Goal: Task Accomplishment & Management: Manage account settings

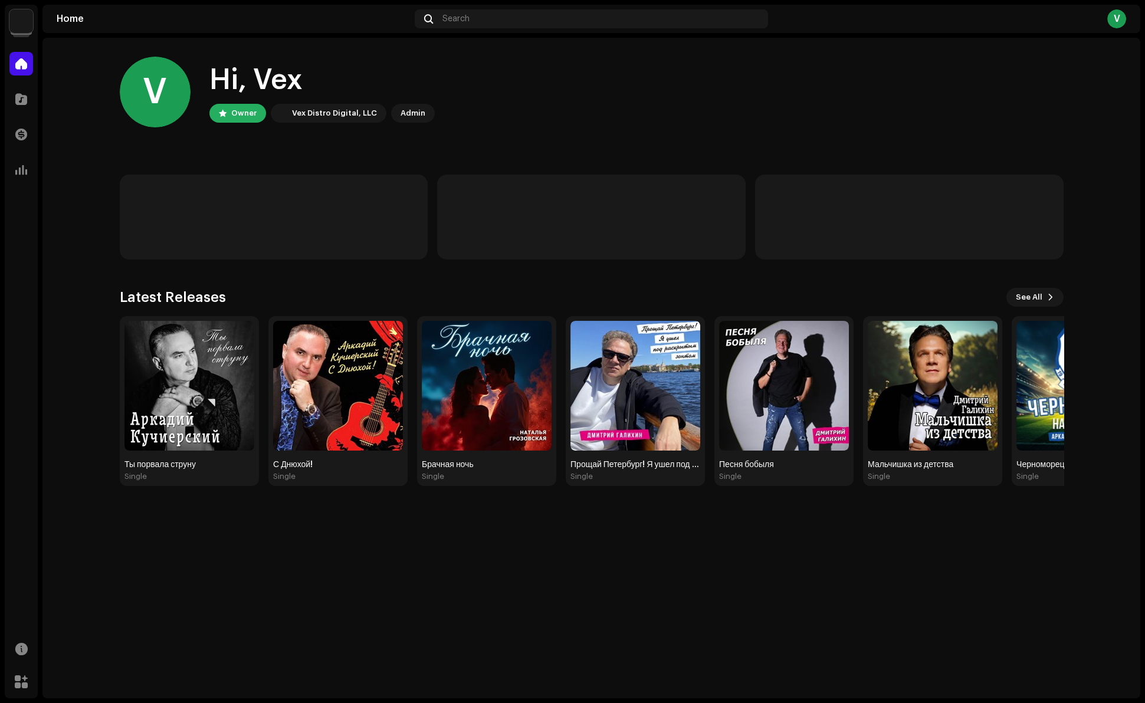
click at [21, 26] on img at bounding box center [21, 21] width 24 height 24
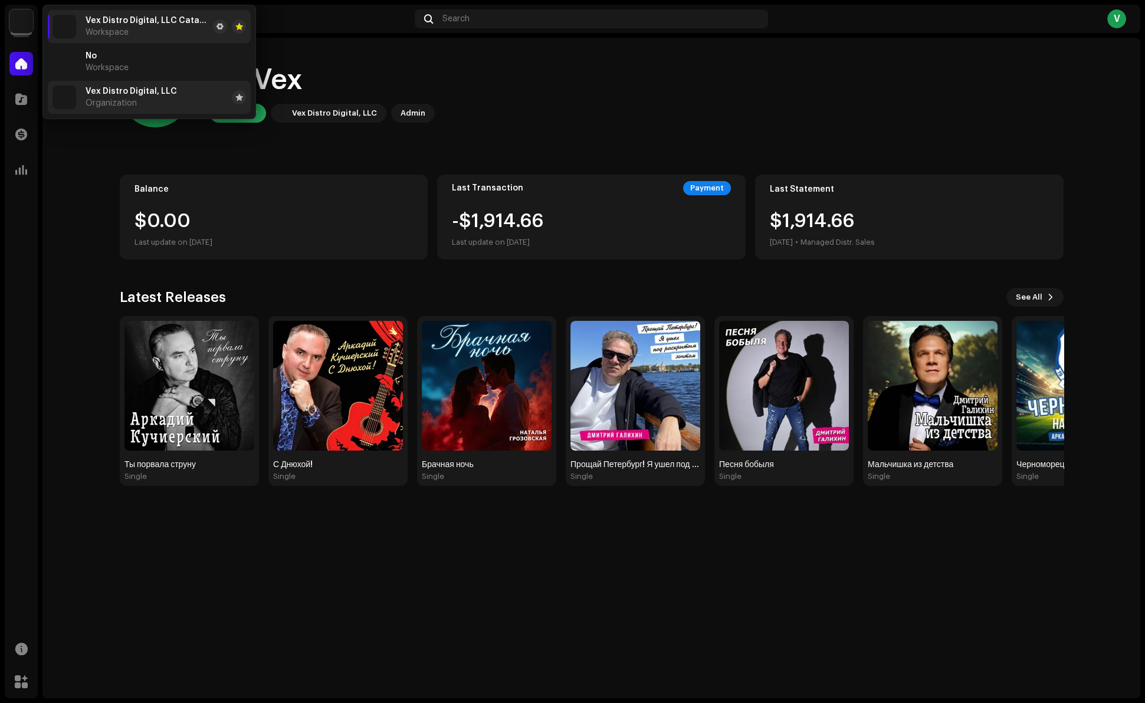
click at [84, 92] on div "Vex Distro Digital, LLC Organization" at bounding box center [114, 98] width 124 height 24
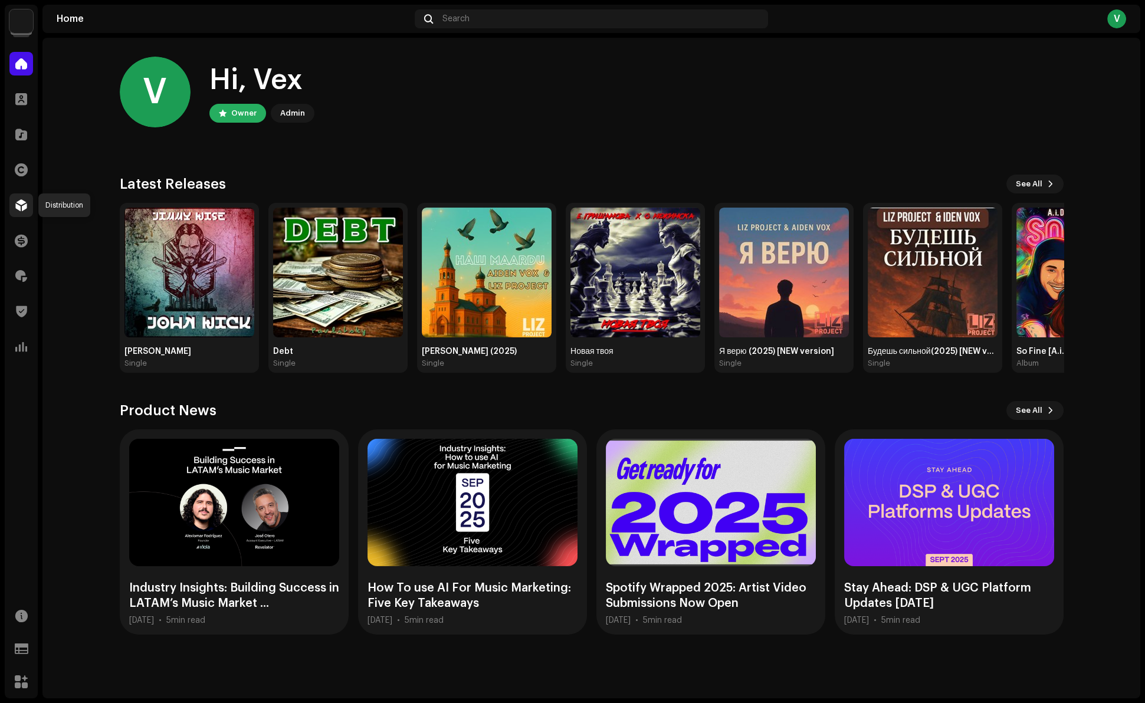
click at [23, 205] on span at bounding box center [21, 205] width 12 height 9
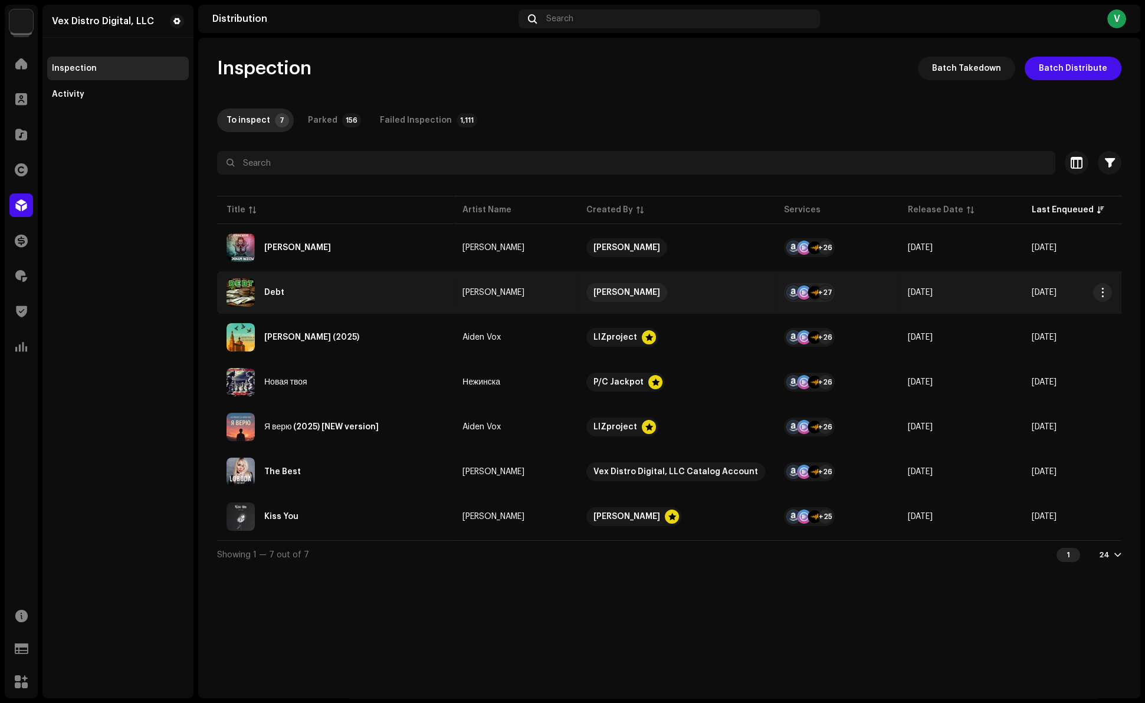
click at [277, 291] on div "Debt" at bounding box center [274, 292] width 20 height 8
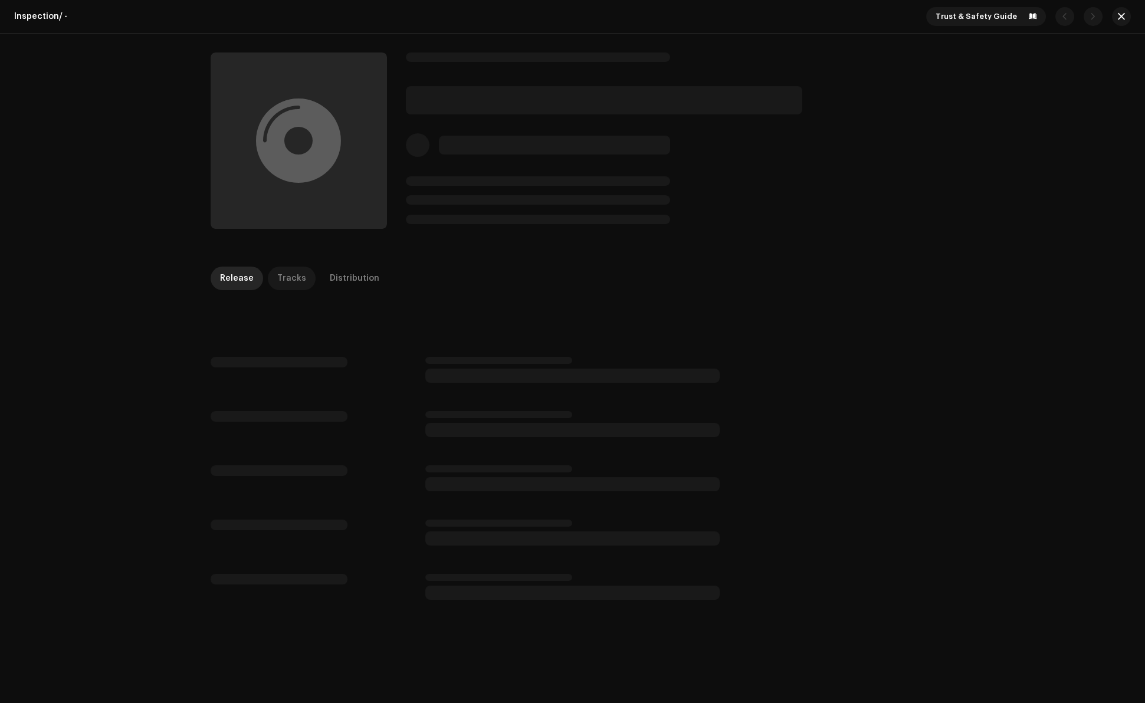
click at [285, 283] on div "Tracks" at bounding box center [291, 279] width 29 height 24
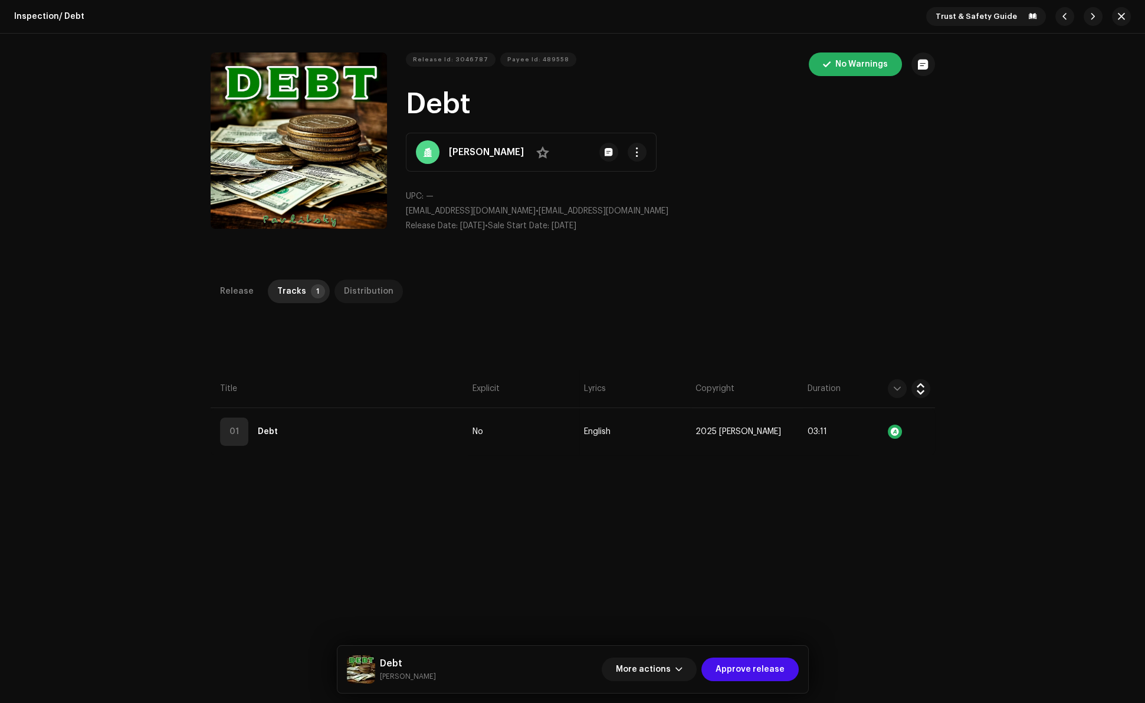
click at [364, 296] on div "Distribution" at bounding box center [369, 292] width 50 height 24
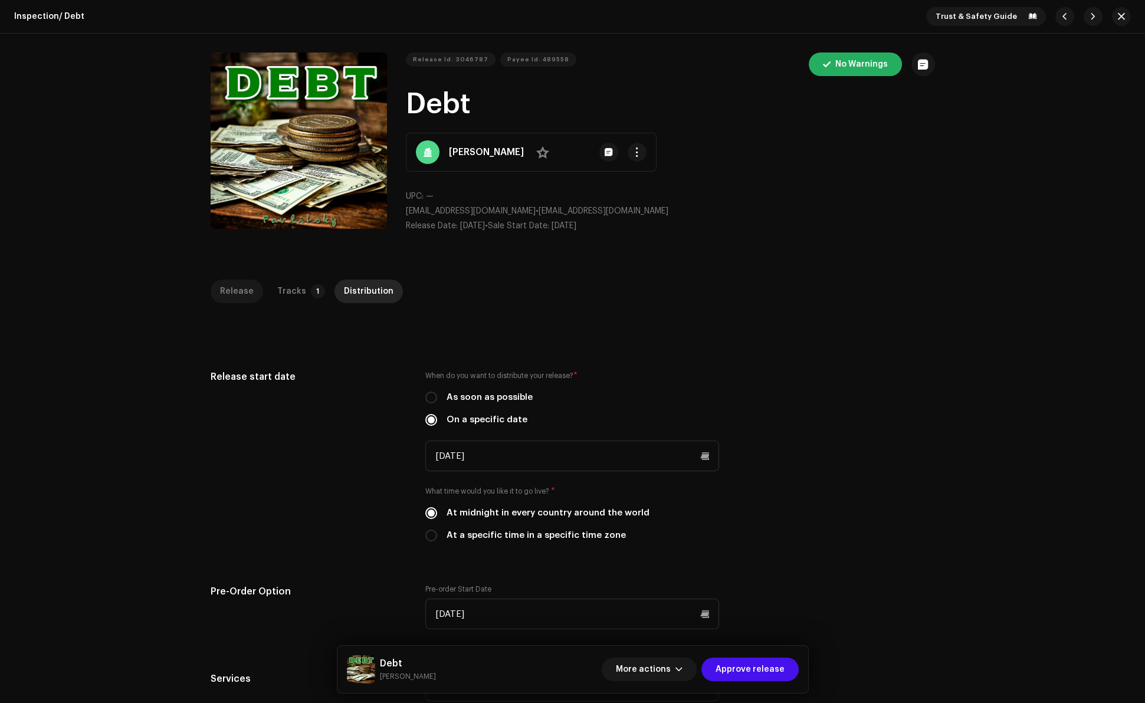
click at [237, 297] on div "Release" at bounding box center [237, 292] width 34 height 24
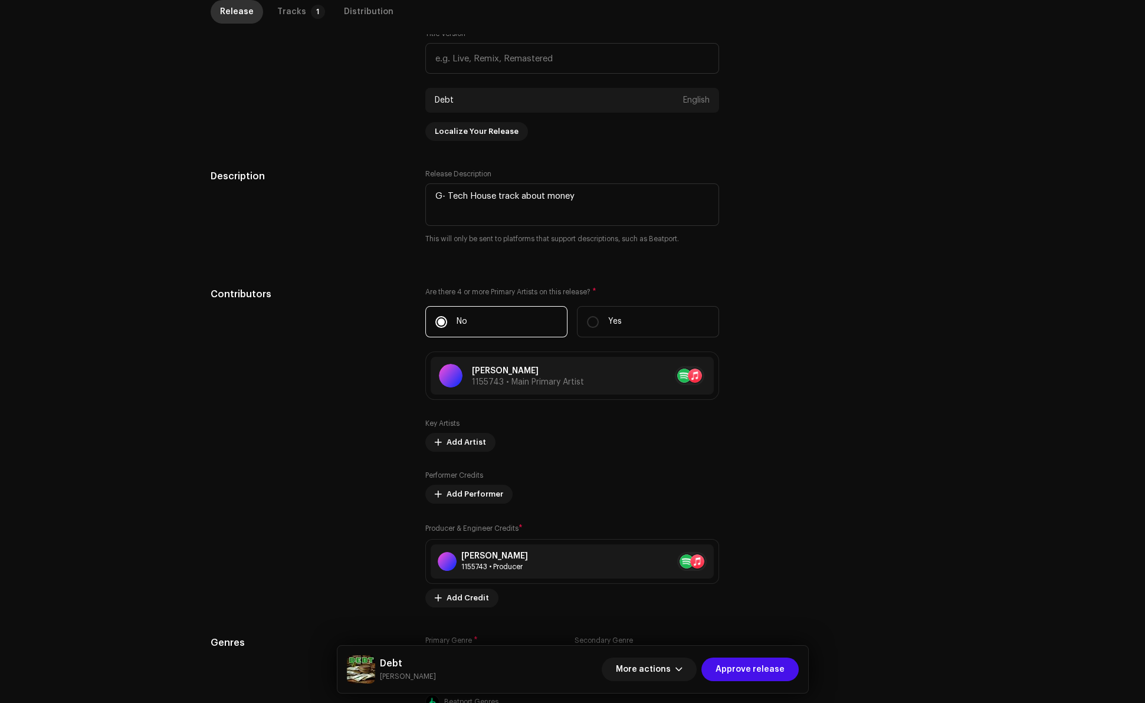
scroll to position [1078, 0]
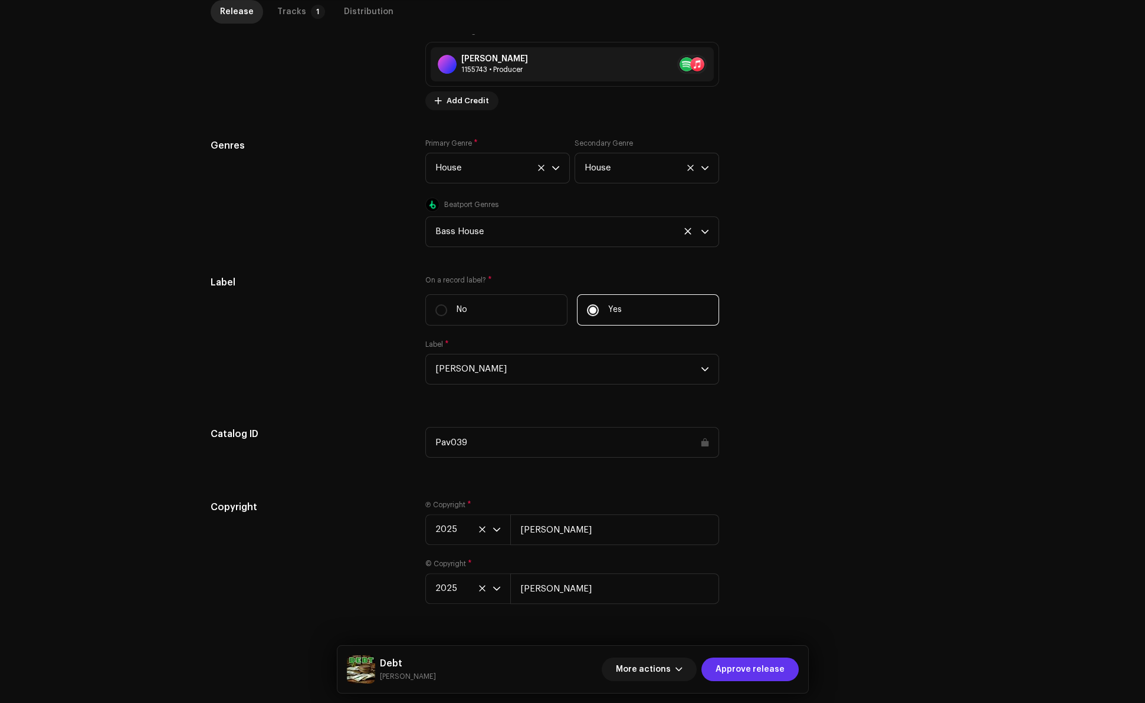
click at [733, 671] on span "Approve release" at bounding box center [749, 670] width 69 height 24
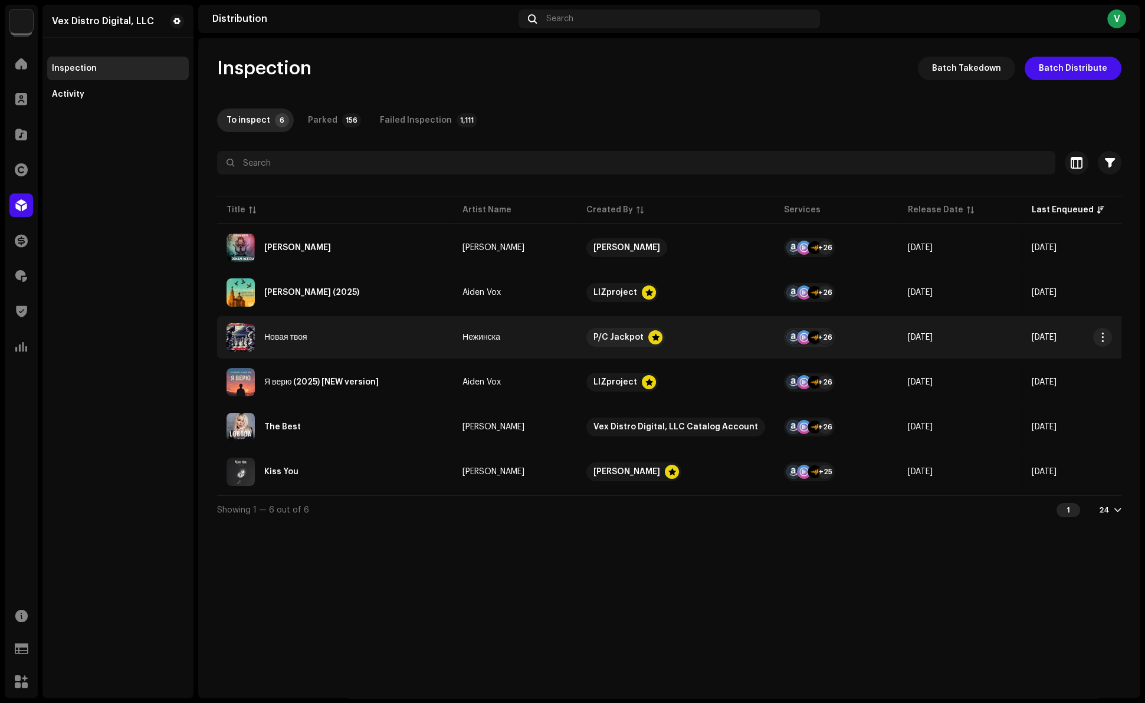
click at [284, 336] on div "Новая твоя" at bounding box center [285, 337] width 43 height 8
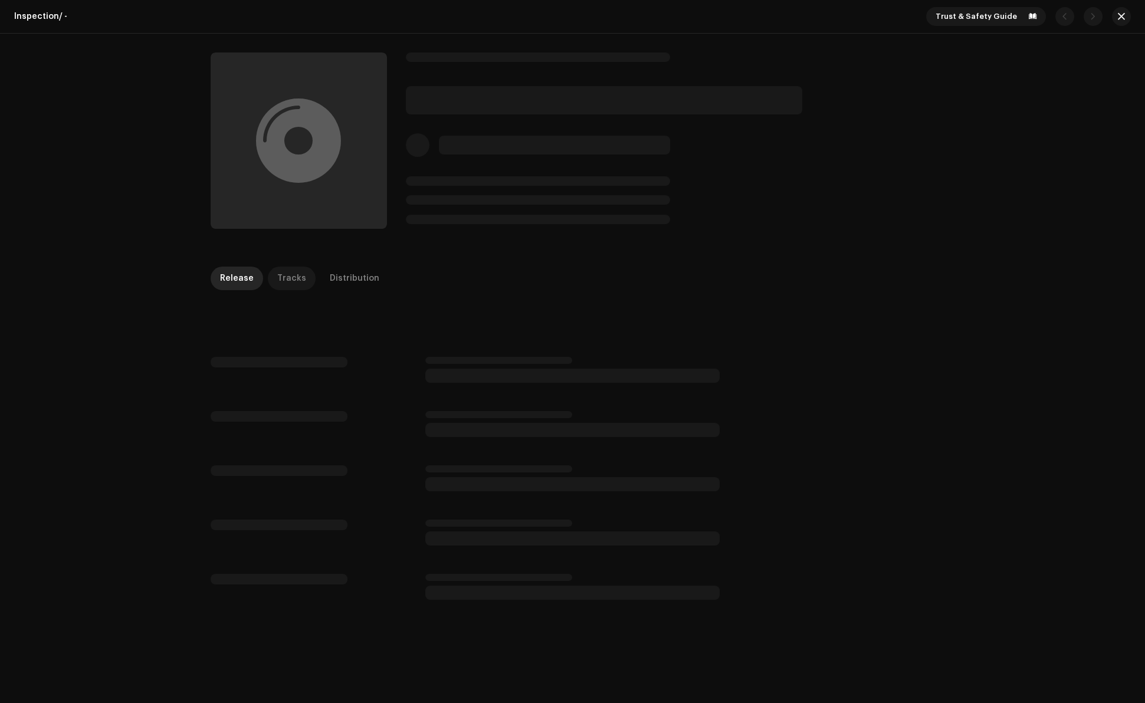
click at [280, 278] on div "Tracks" at bounding box center [291, 279] width 29 height 24
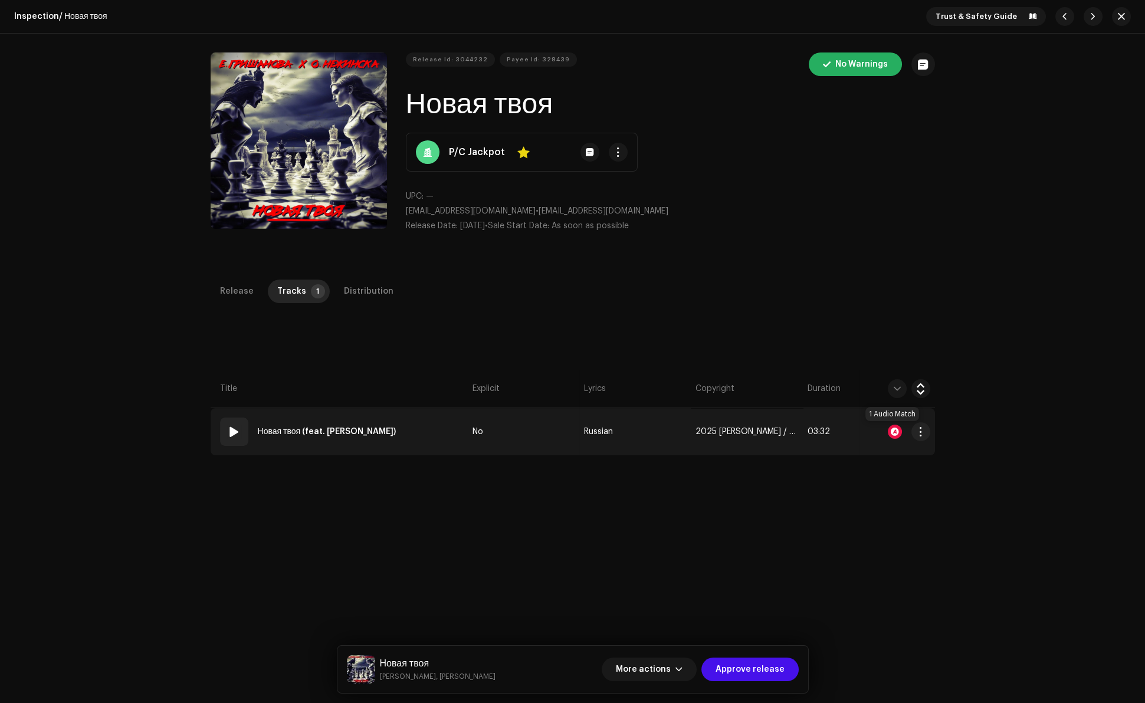
click at [892, 430] on div at bounding box center [895, 432] width 14 height 14
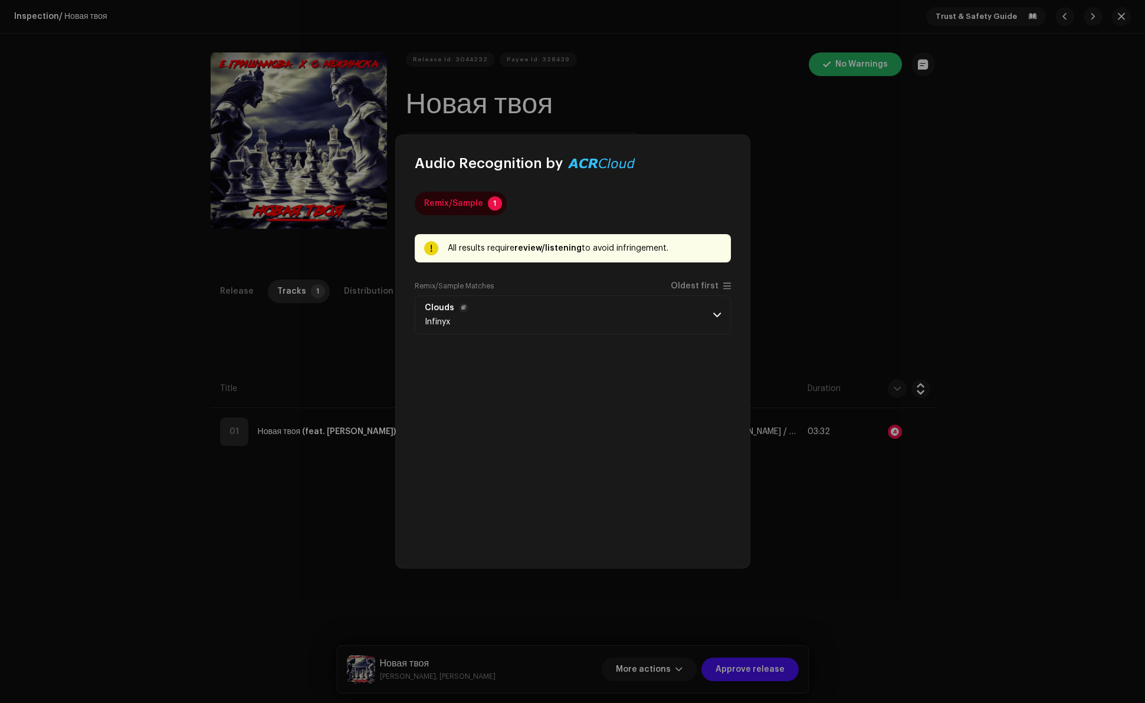
click at [714, 316] on span at bounding box center [717, 314] width 8 height 9
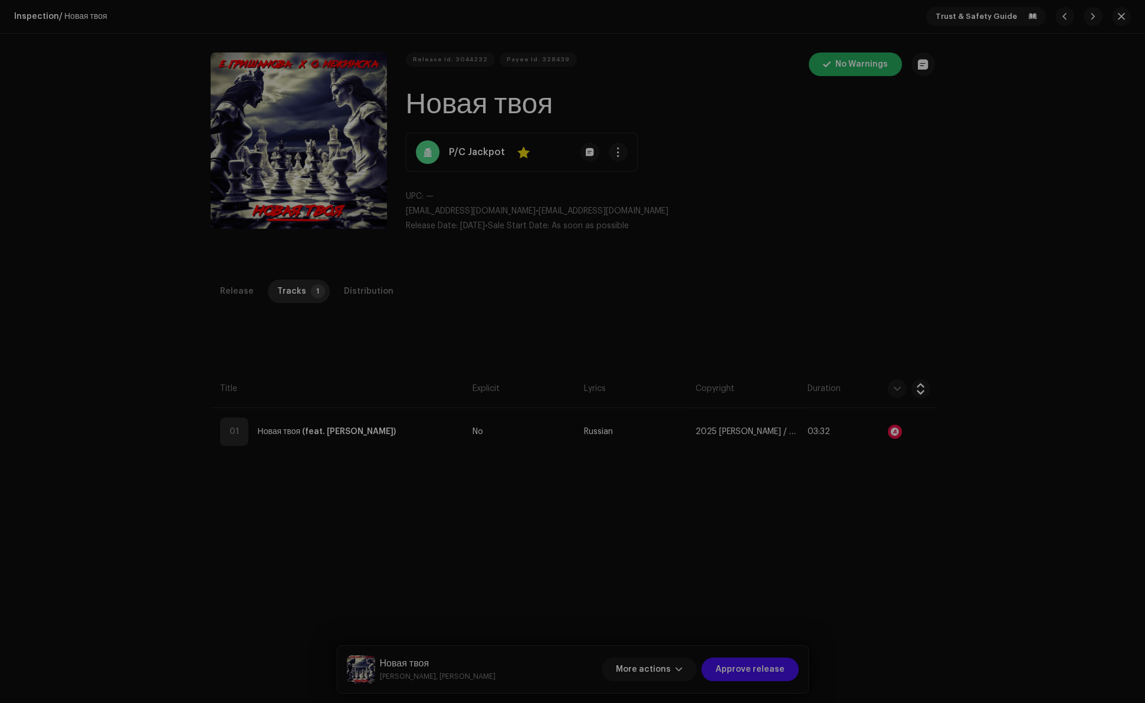
click at [807, 304] on div "Audio Recognition by Remix/Sample 1 All results require review/listening to avo…" at bounding box center [572, 351] width 1145 height 703
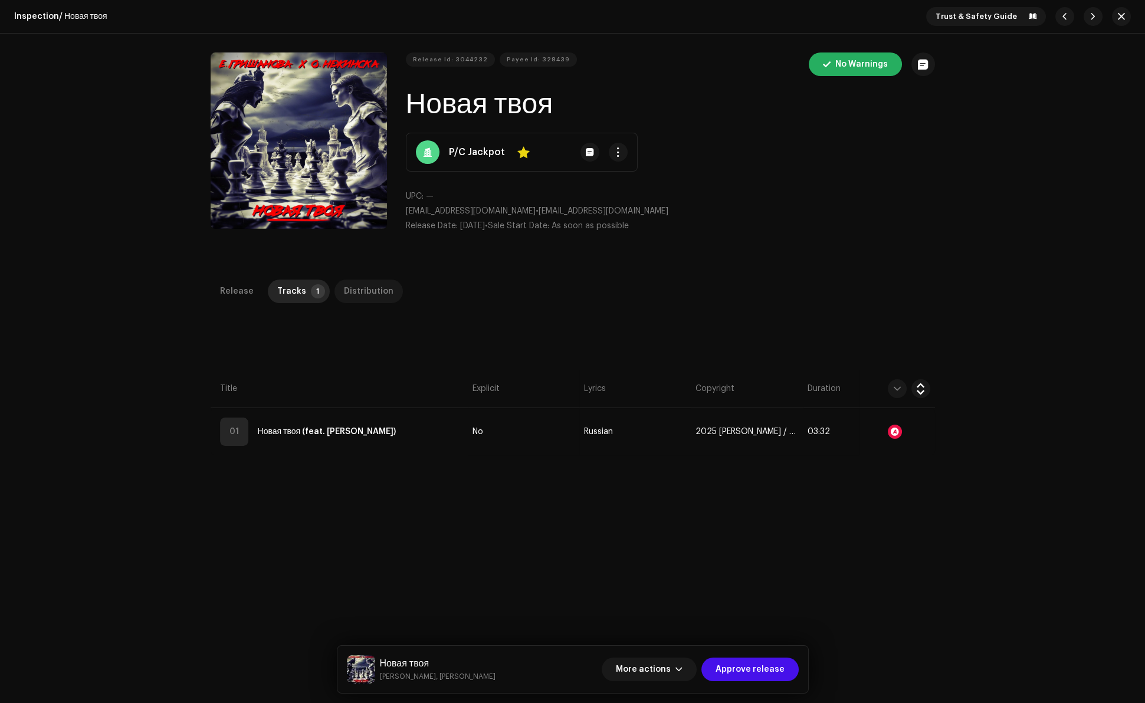
click at [360, 294] on div "Distribution" at bounding box center [369, 292] width 50 height 24
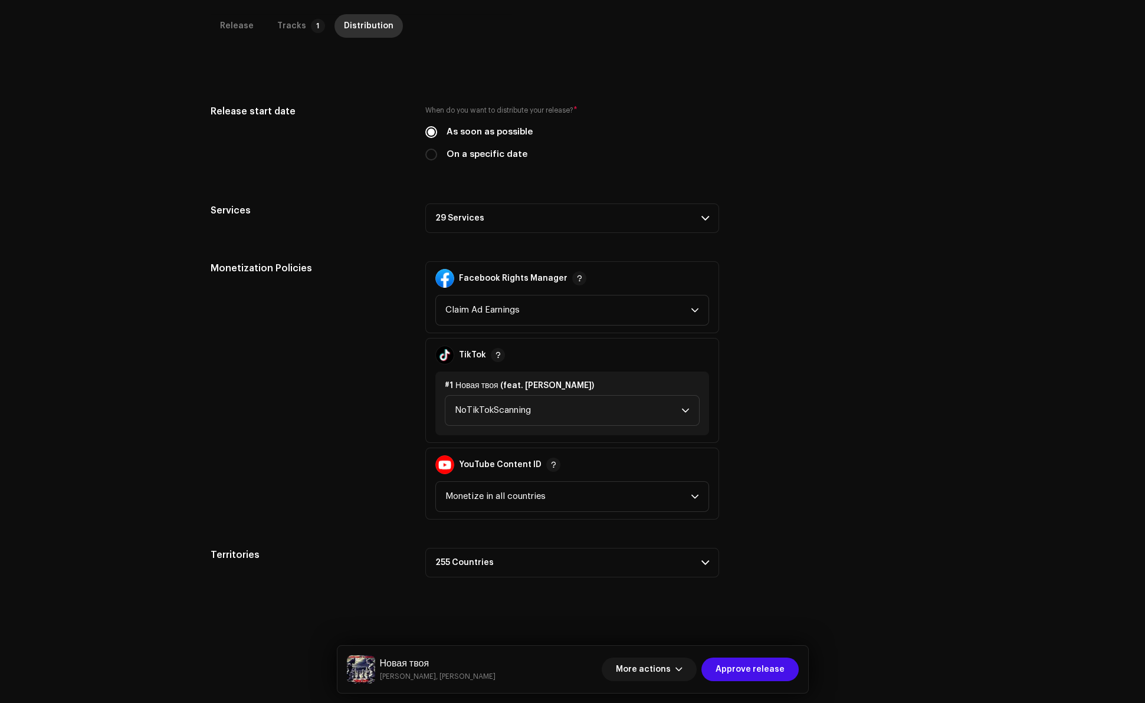
scroll to position [279, 0]
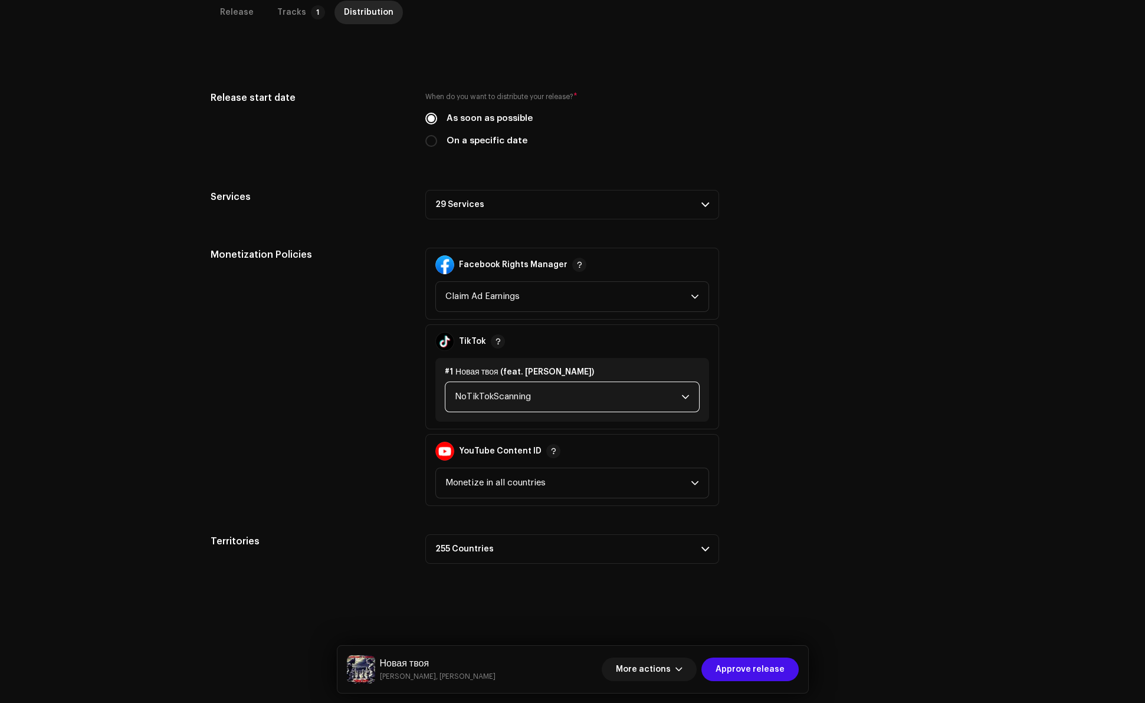
click at [469, 399] on span "NoTikTokScanning" at bounding box center [568, 396] width 226 height 29
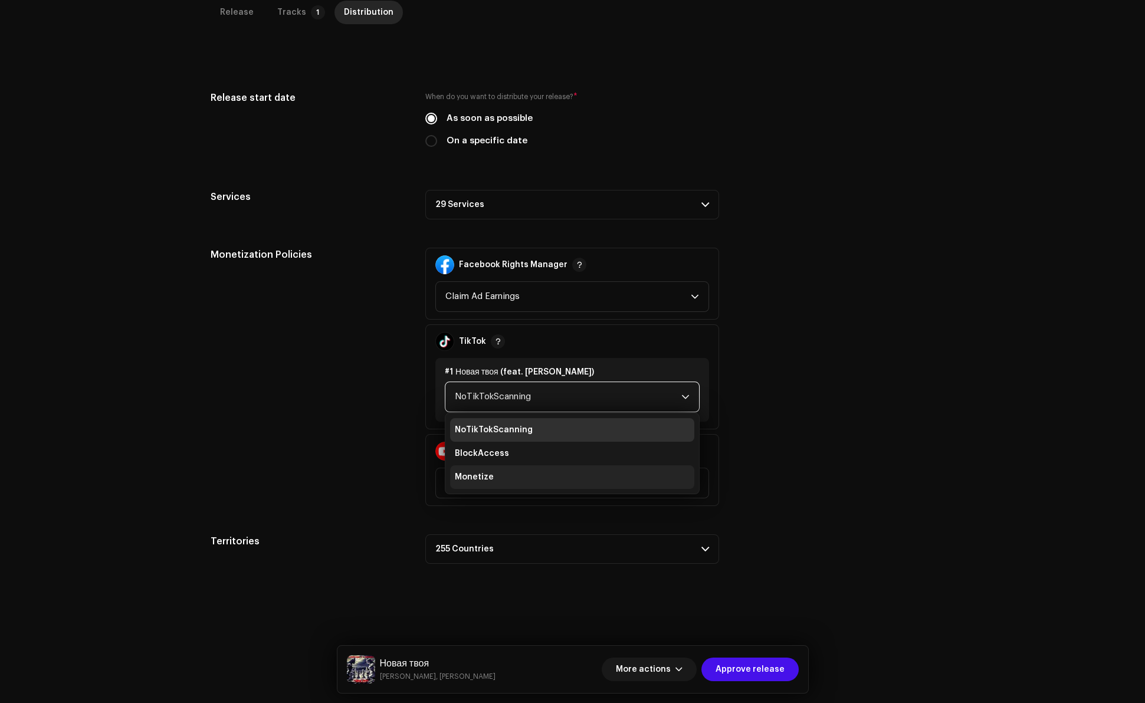
click at [468, 478] on span "Monetize" at bounding box center [474, 477] width 39 height 12
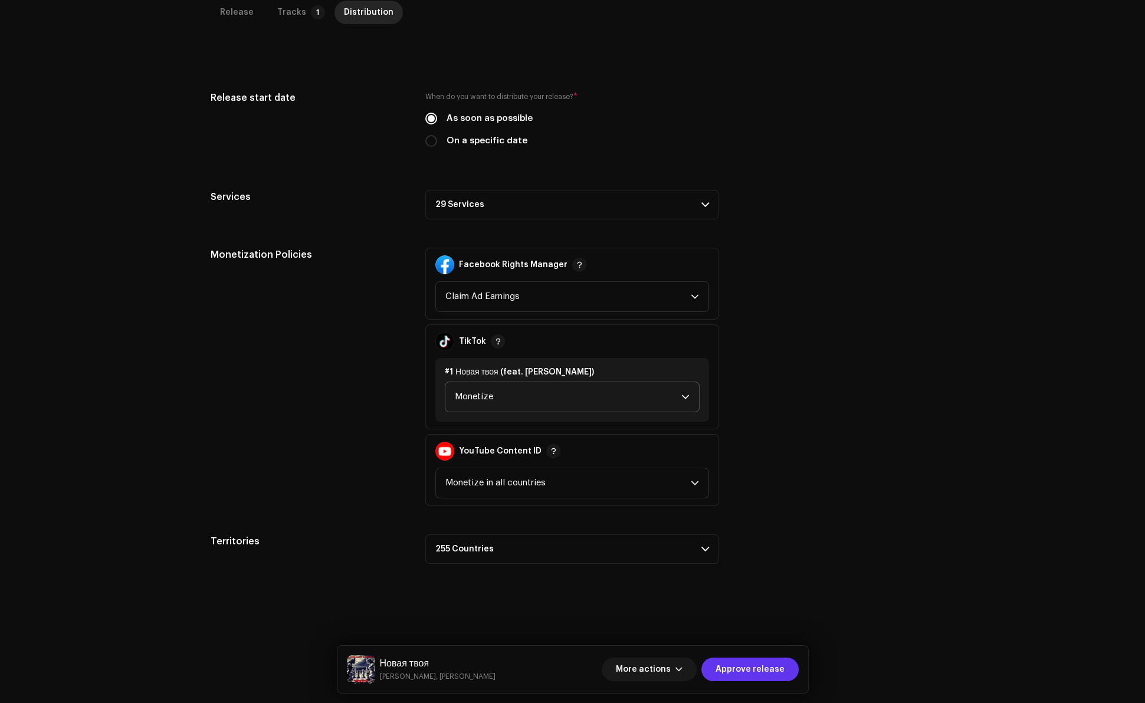
click at [744, 672] on span "Approve release" at bounding box center [749, 670] width 69 height 24
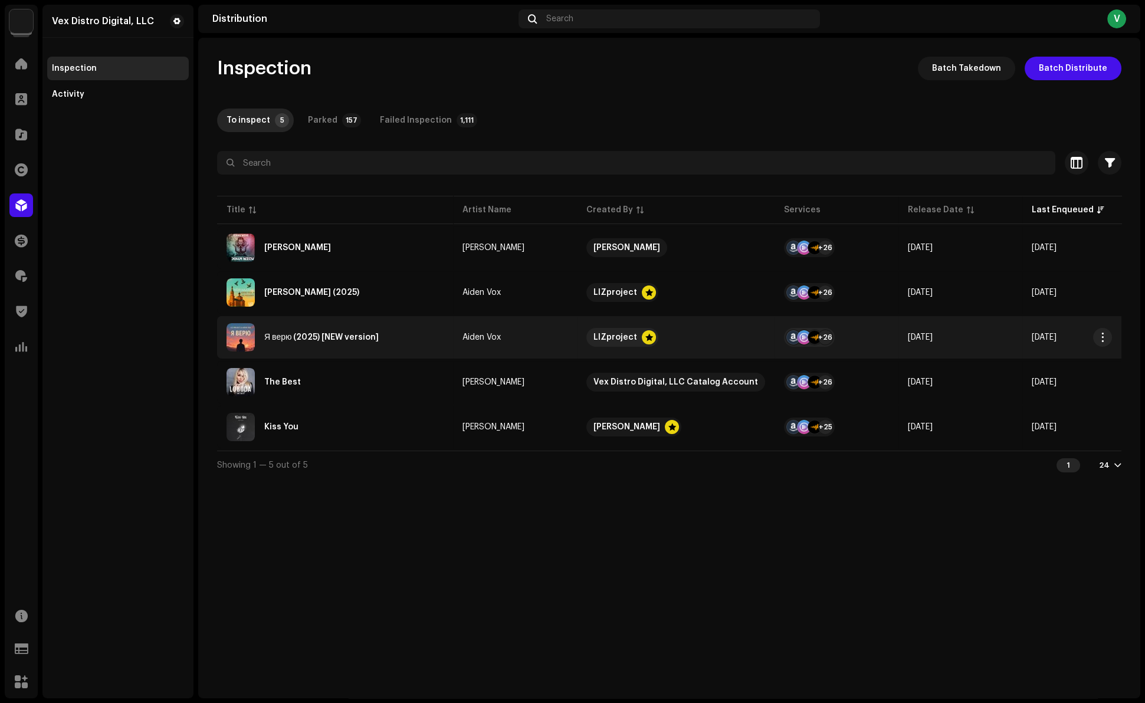
click at [314, 338] on div "Я верю (2025) [NEW version]" at bounding box center [321, 337] width 114 height 8
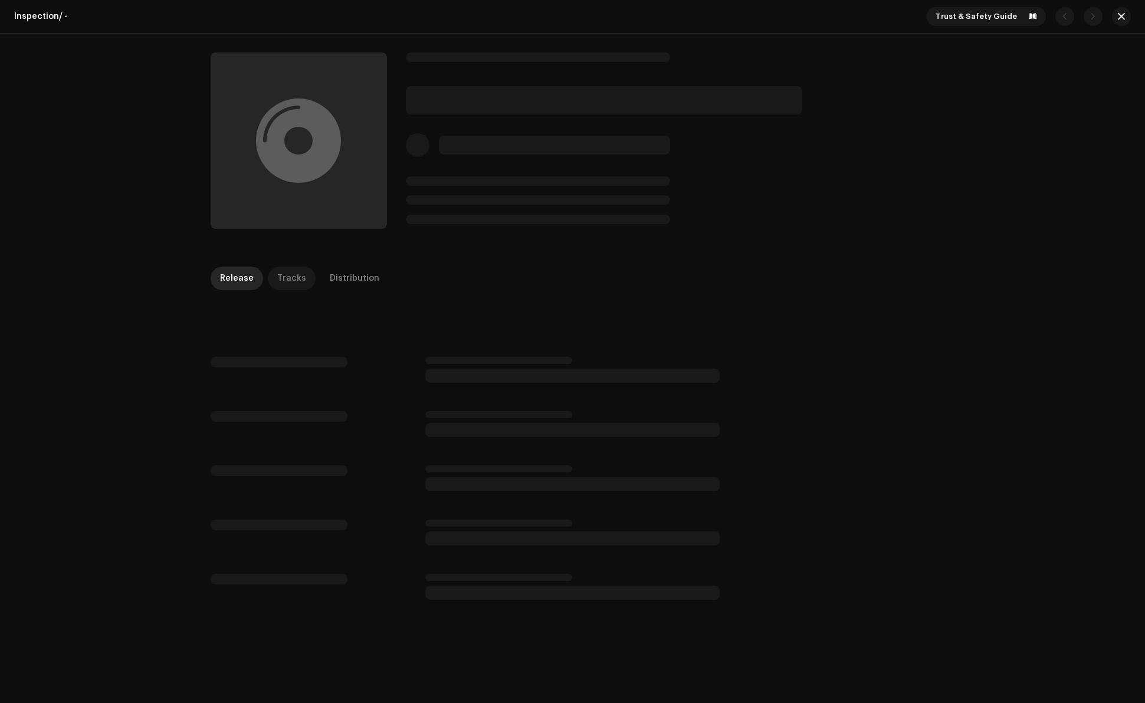
click at [281, 278] on div "Tracks" at bounding box center [291, 279] width 29 height 24
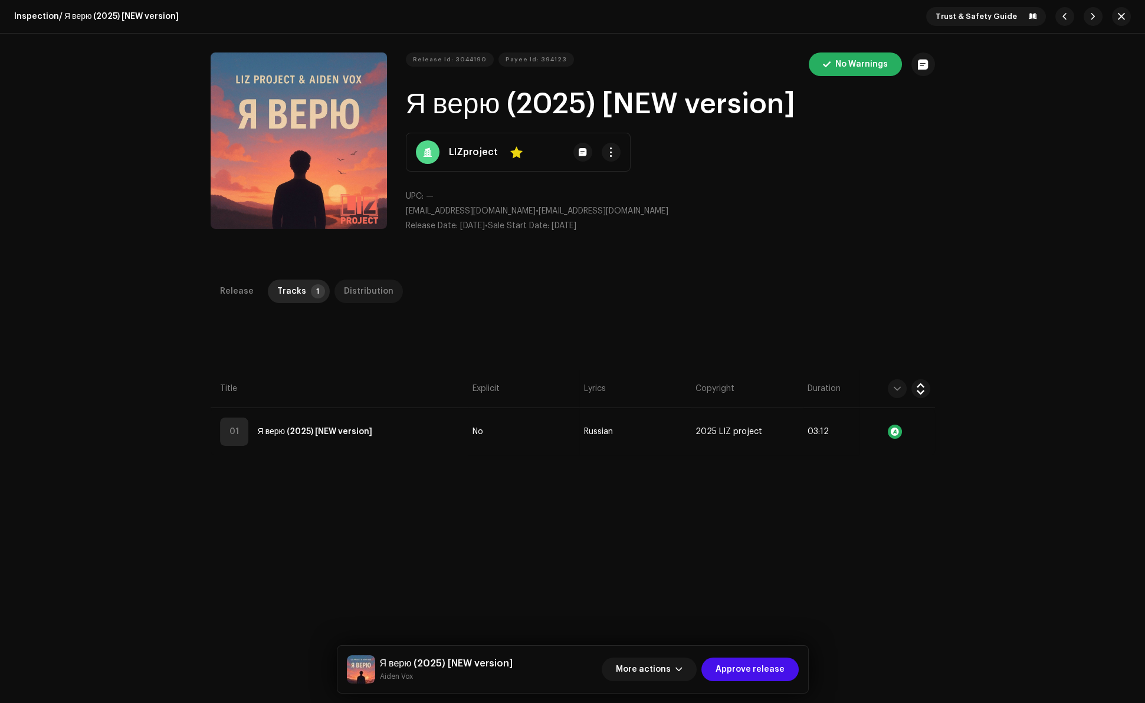
click at [368, 294] on div "Distribution" at bounding box center [369, 292] width 50 height 24
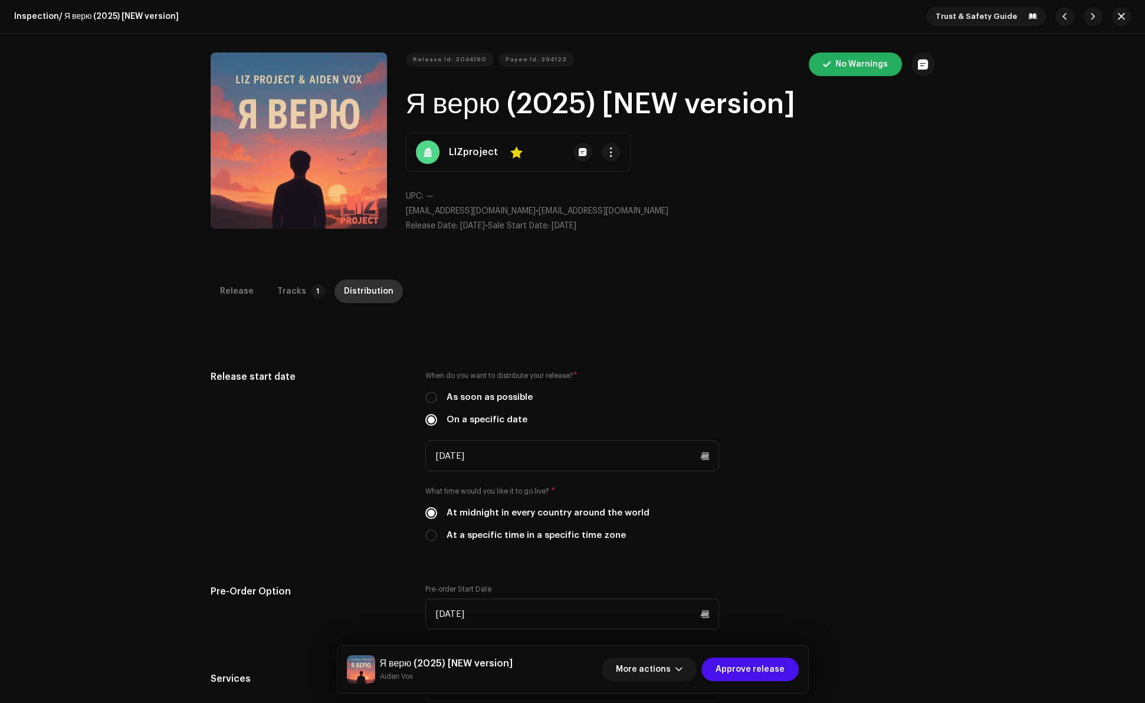
scroll to position [426, 0]
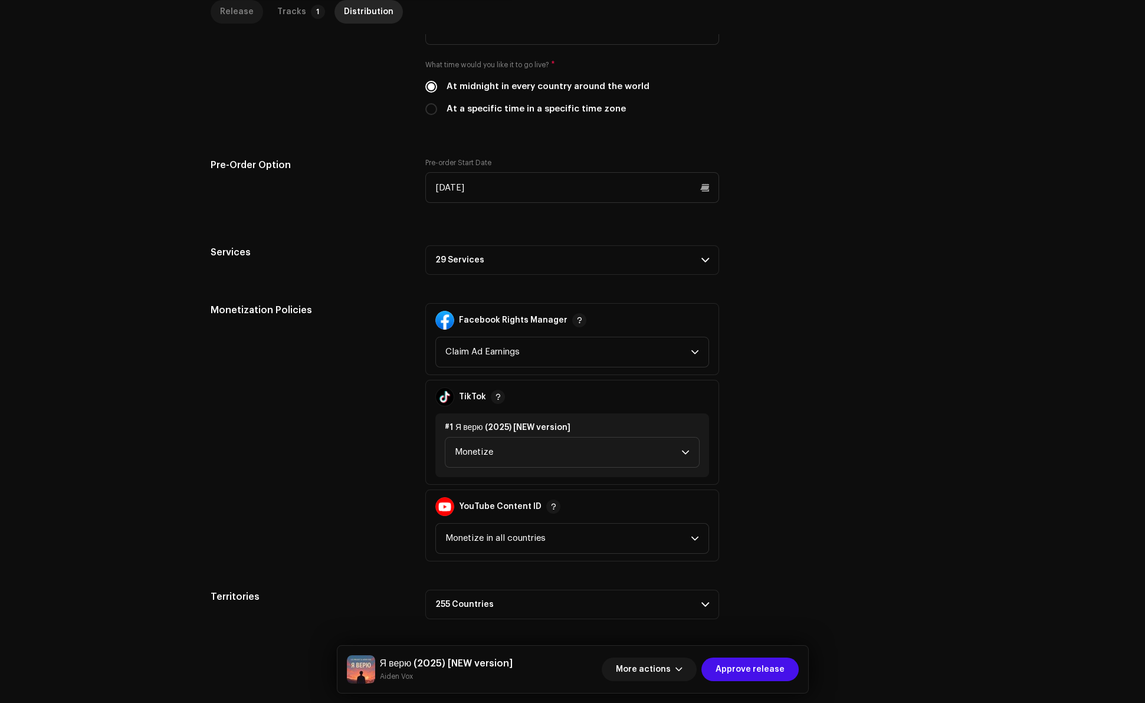
click at [237, 16] on div "Release" at bounding box center [237, 12] width 34 height 24
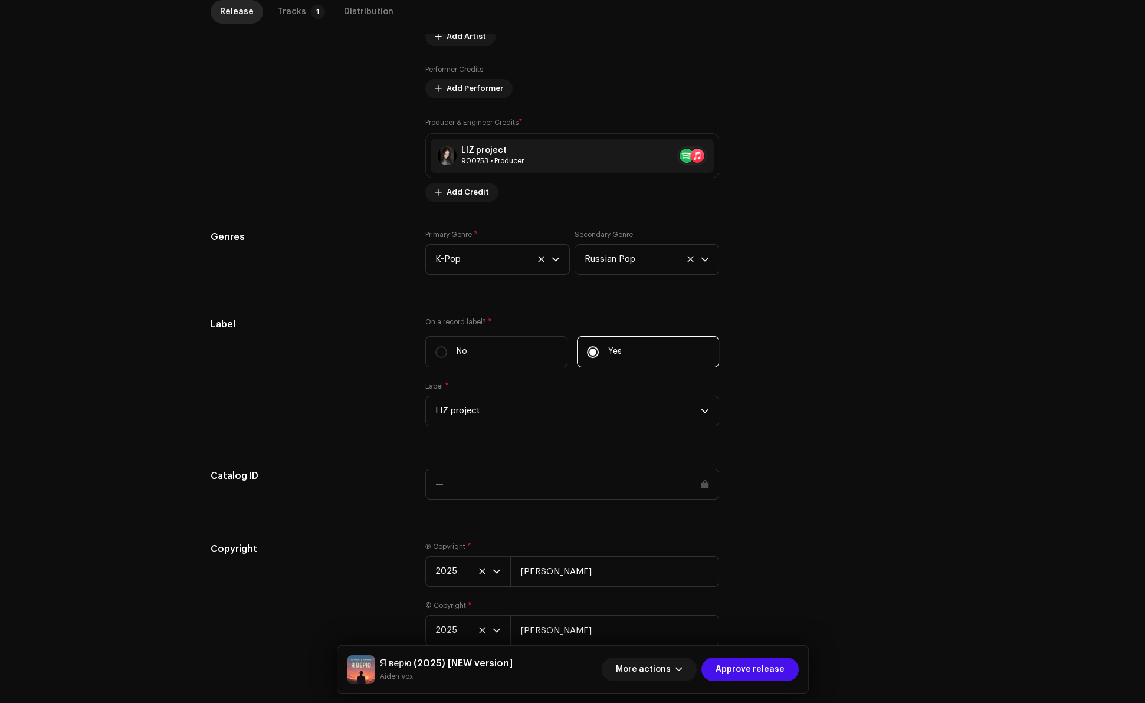
scroll to position [926, 0]
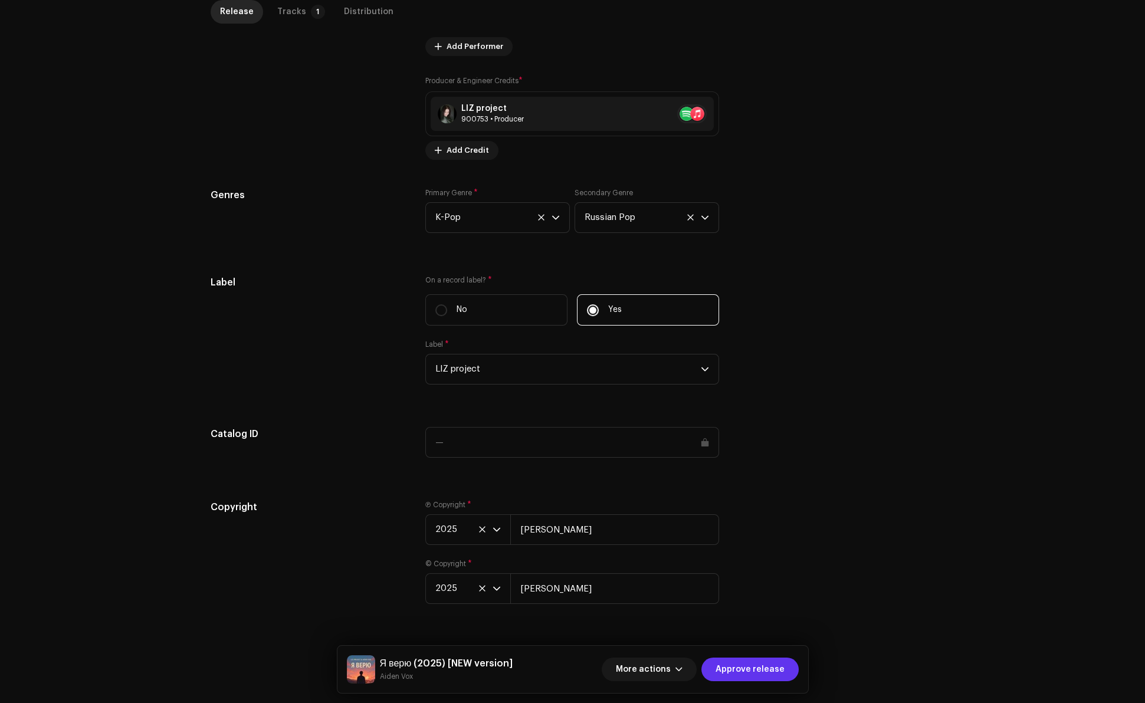
click at [748, 668] on span "Approve release" at bounding box center [749, 670] width 69 height 24
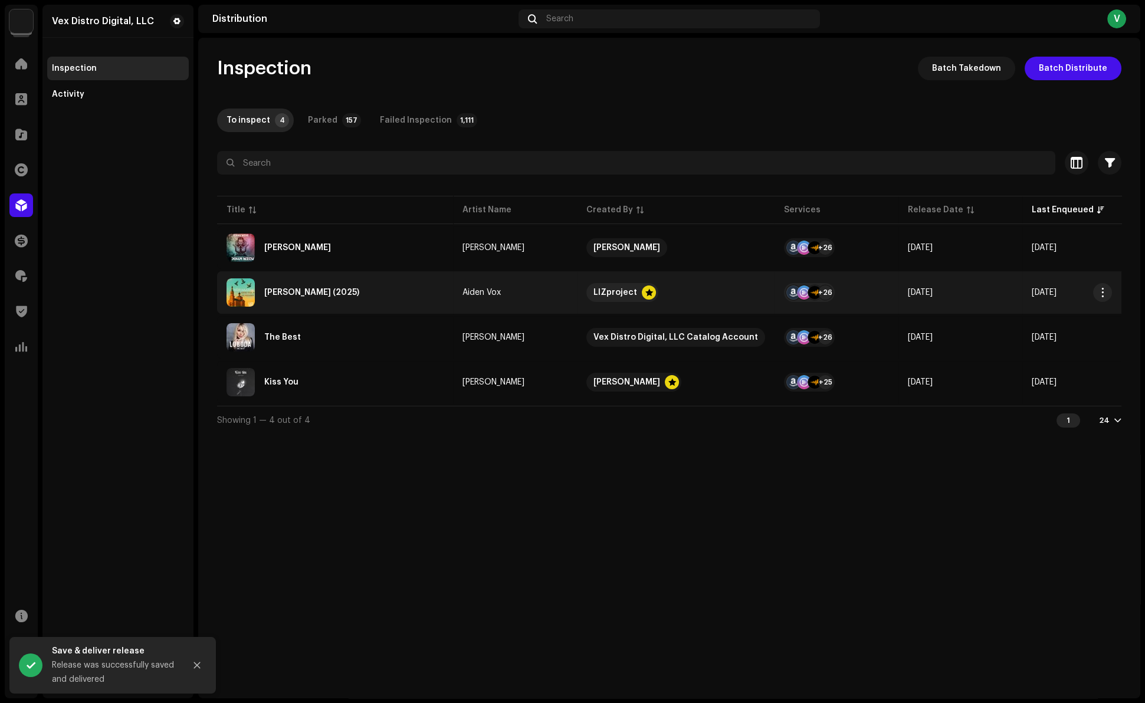
click at [300, 293] on div "Наш Maardu (2025)" at bounding box center [311, 292] width 95 height 8
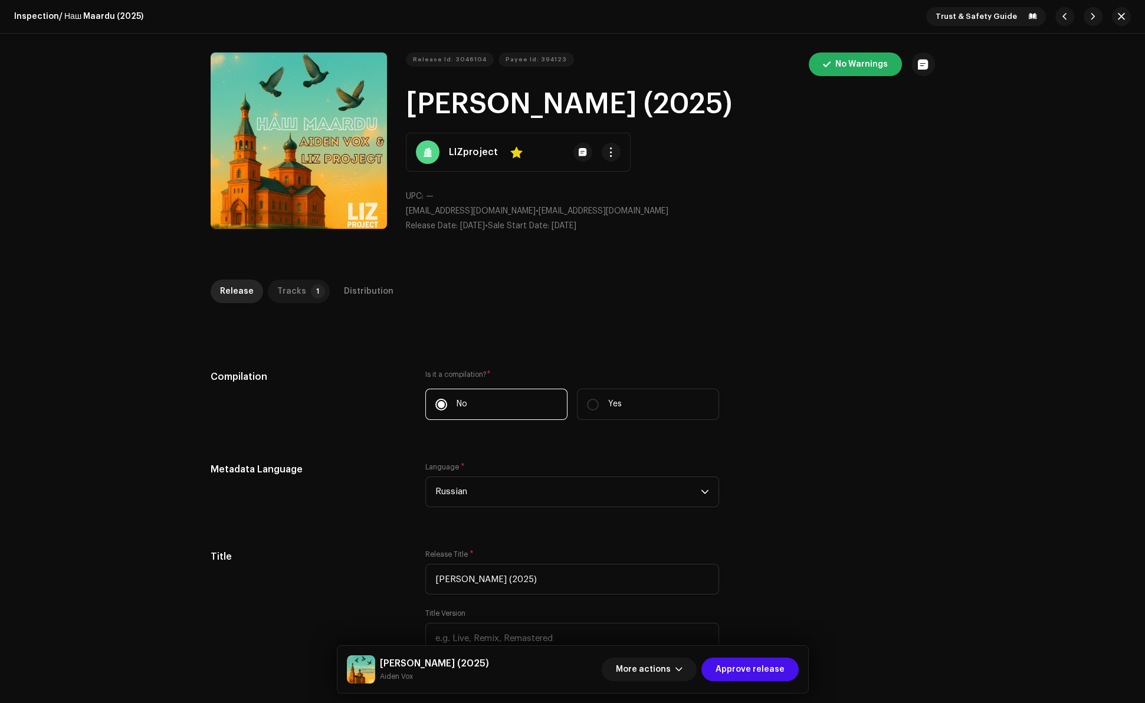
click at [297, 294] on p-tab "Tracks 1" at bounding box center [299, 292] width 62 height 24
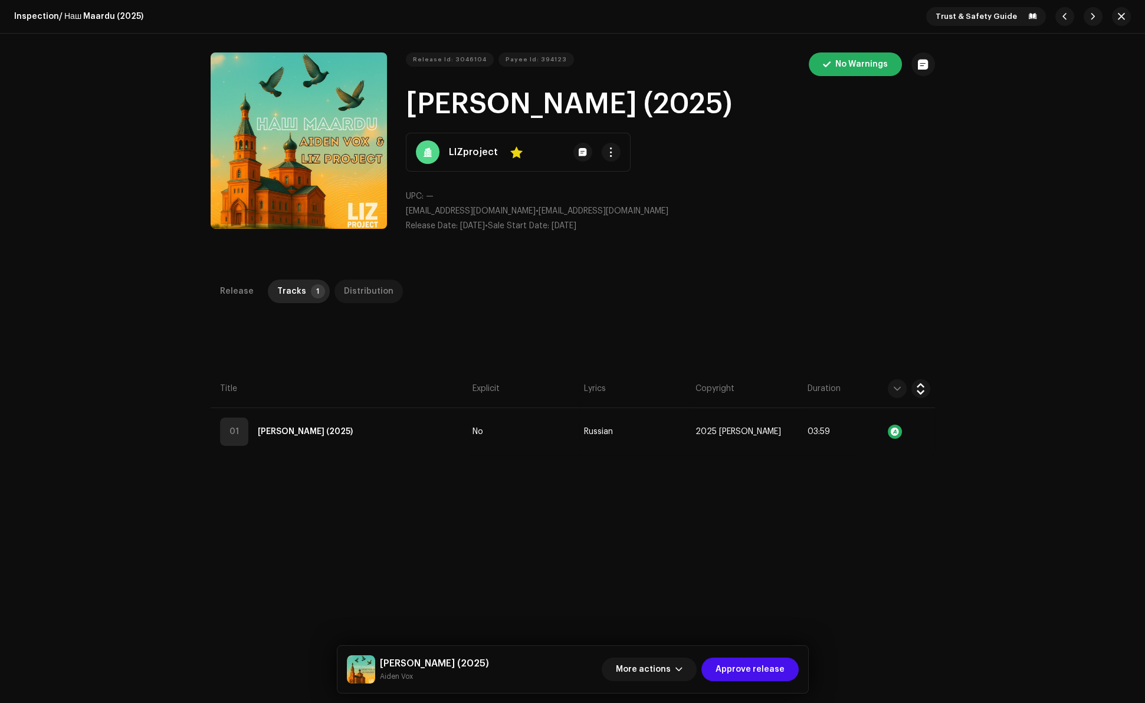
click at [359, 292] on div "Distribution" at bounding box center [369, 292] width 50 height 24
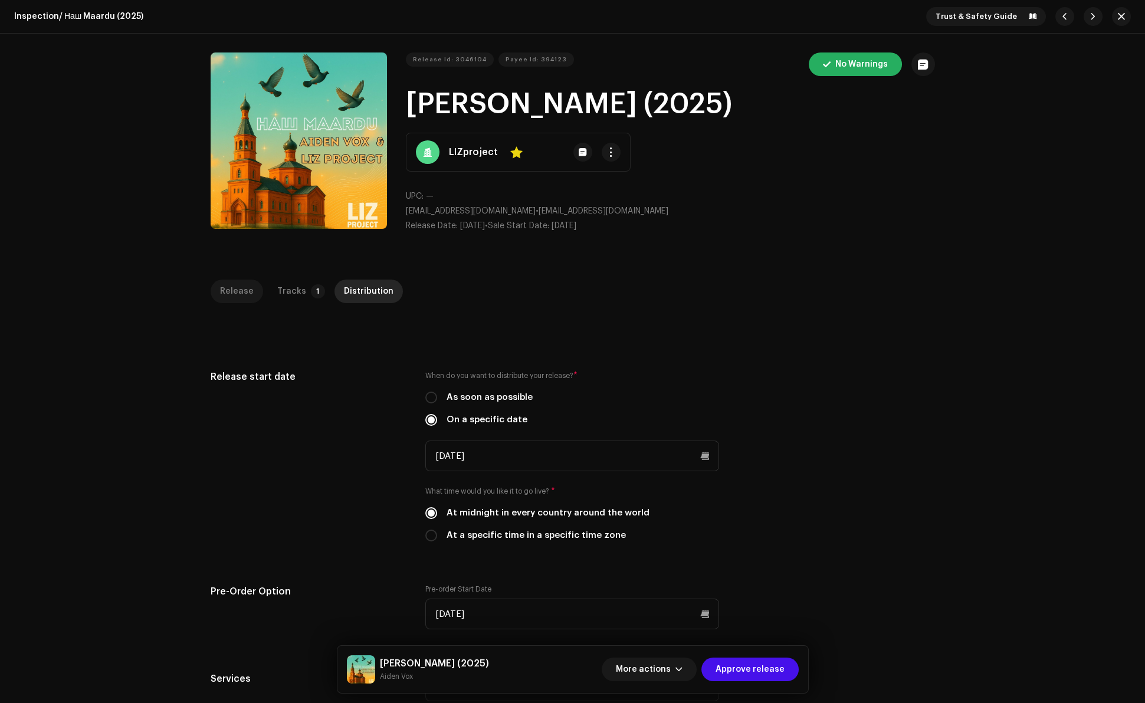
click at [220, 288] on div "Release" at bounding box center [237, 292] width 34 height 24
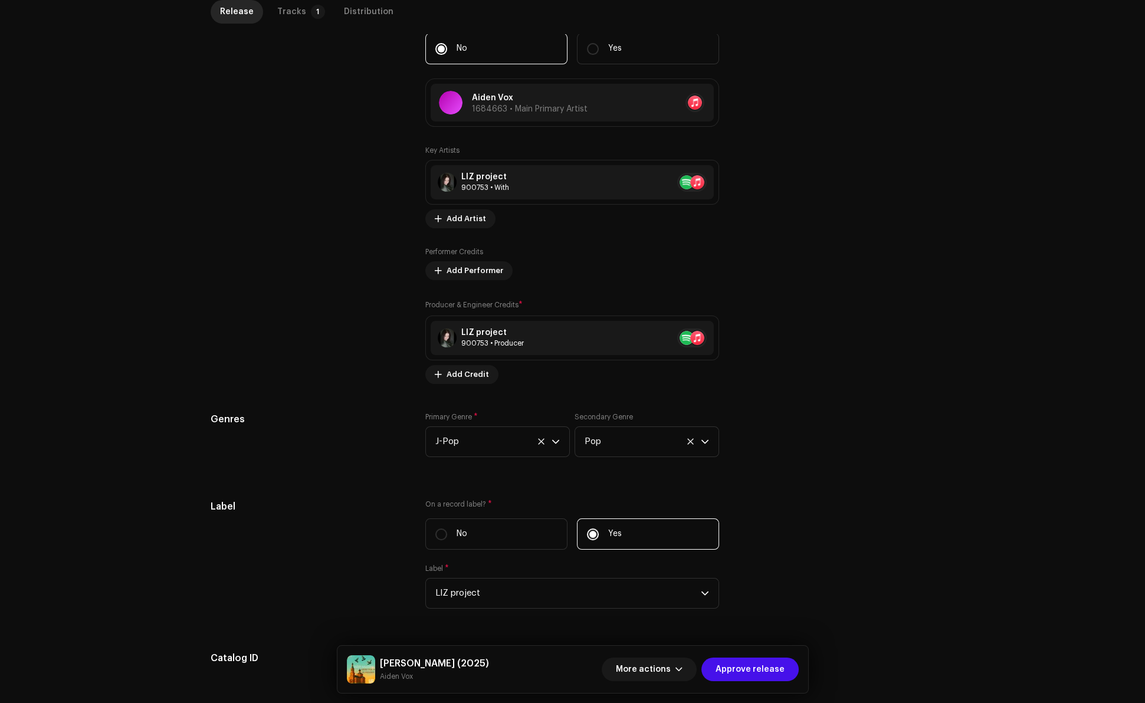
scroll to position [926, 0]
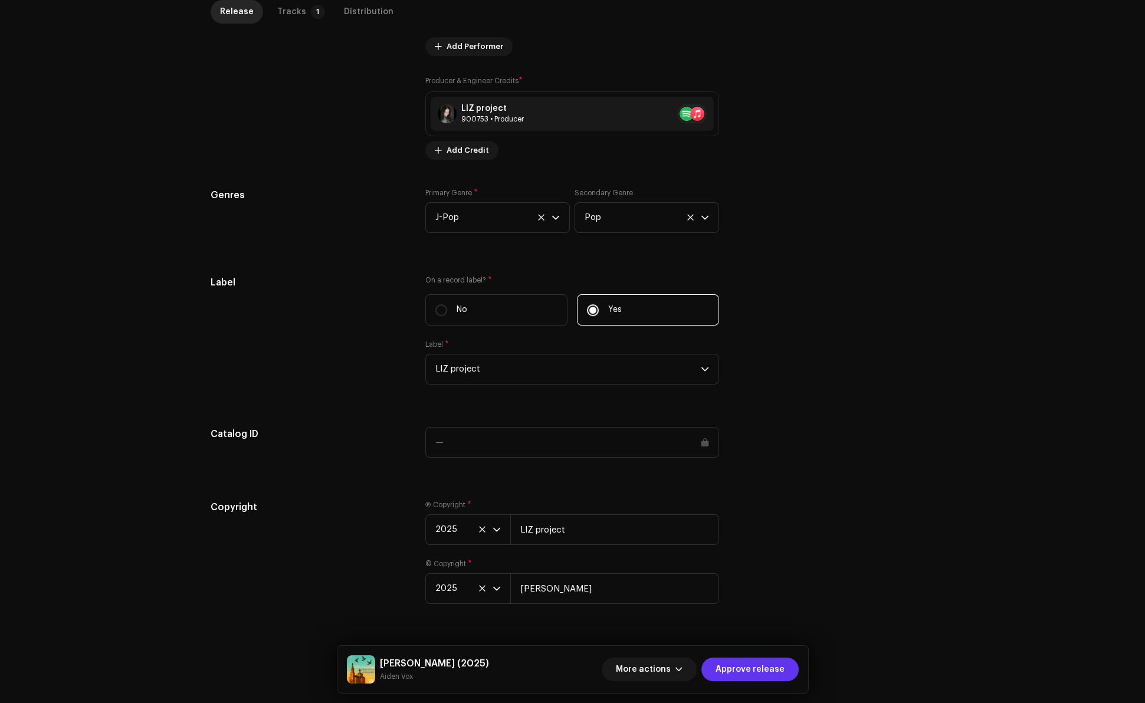
click at [748, 671] on span "Approve release" at bounding box center [749, 670] width 69 height 24
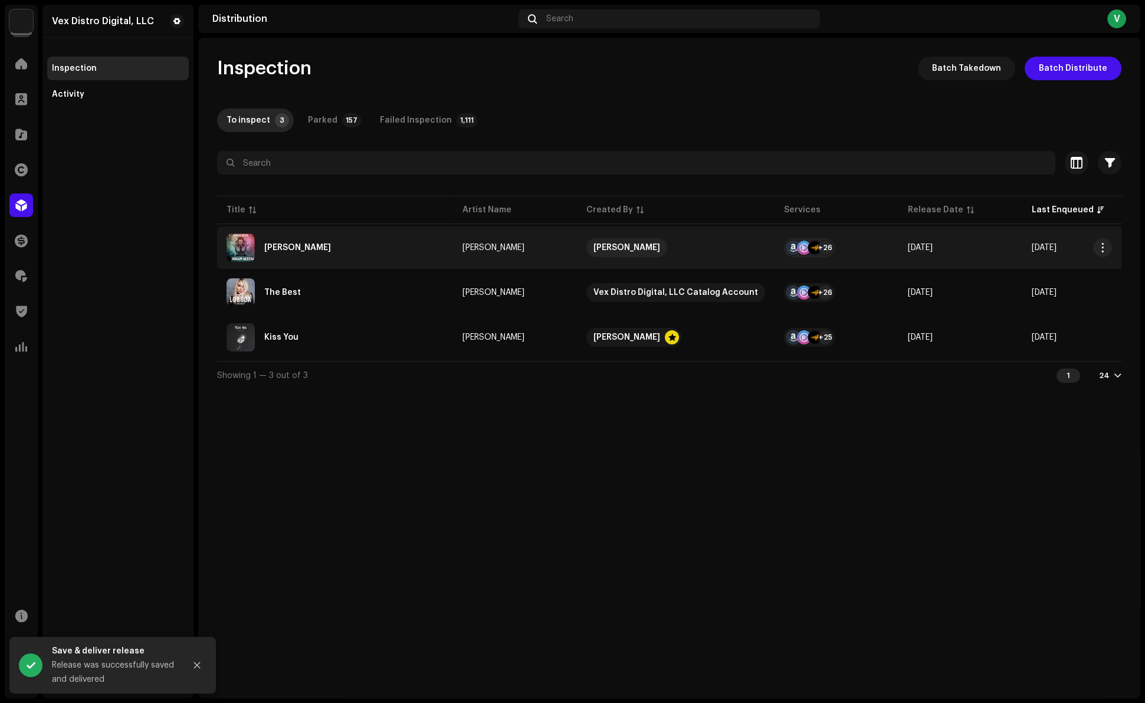
click at [277, 245] on div "John Wick" at bounding box center [297, 248] width 67 height 8
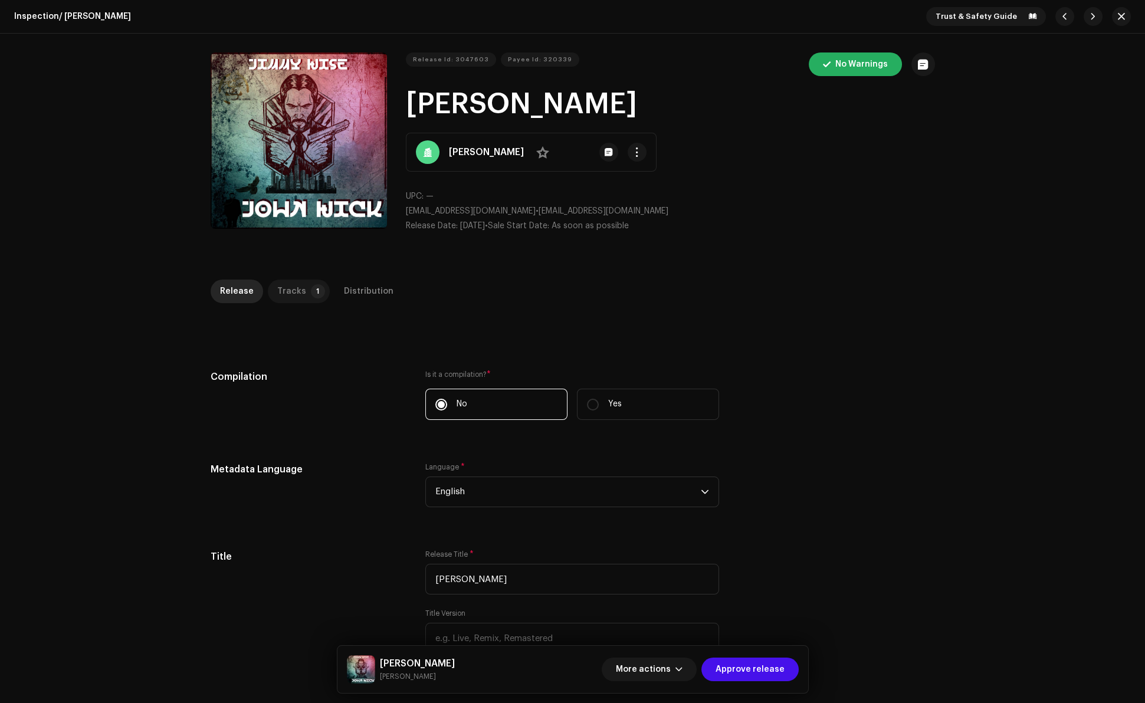
click at [286, 293] on div "Tracks" at bounding box center [291, 292] width 29 height 24
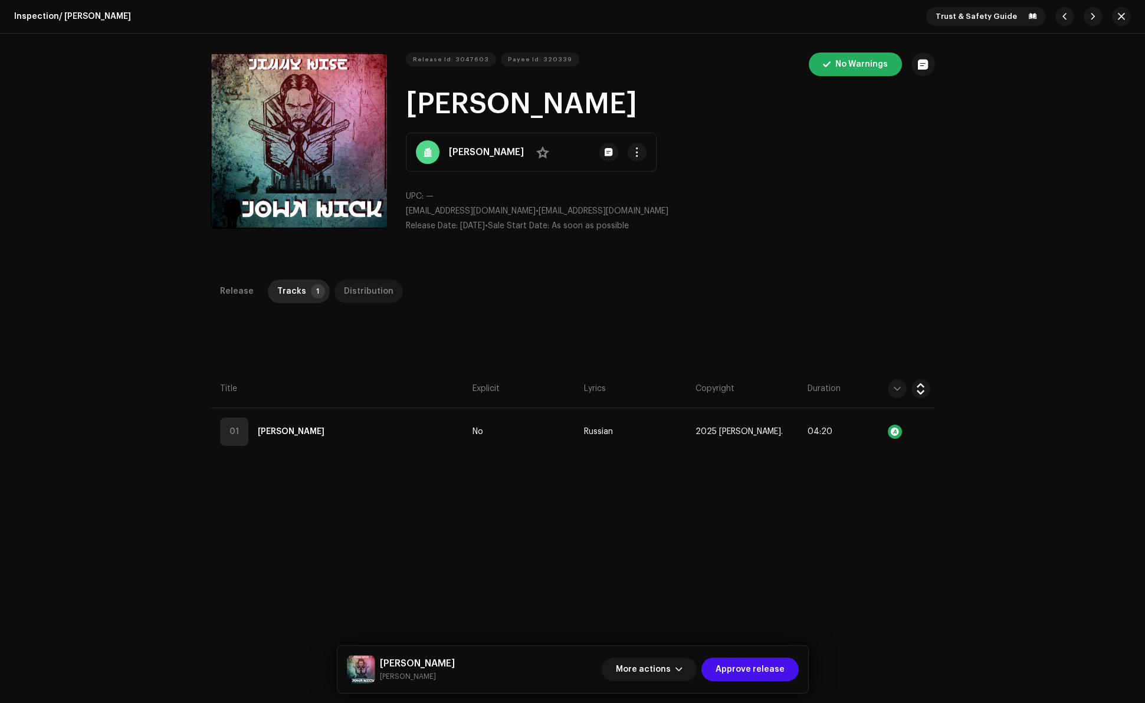
click at [352, 291] on div "Distribution" at bounding box center [369, 292] width 50 height 24
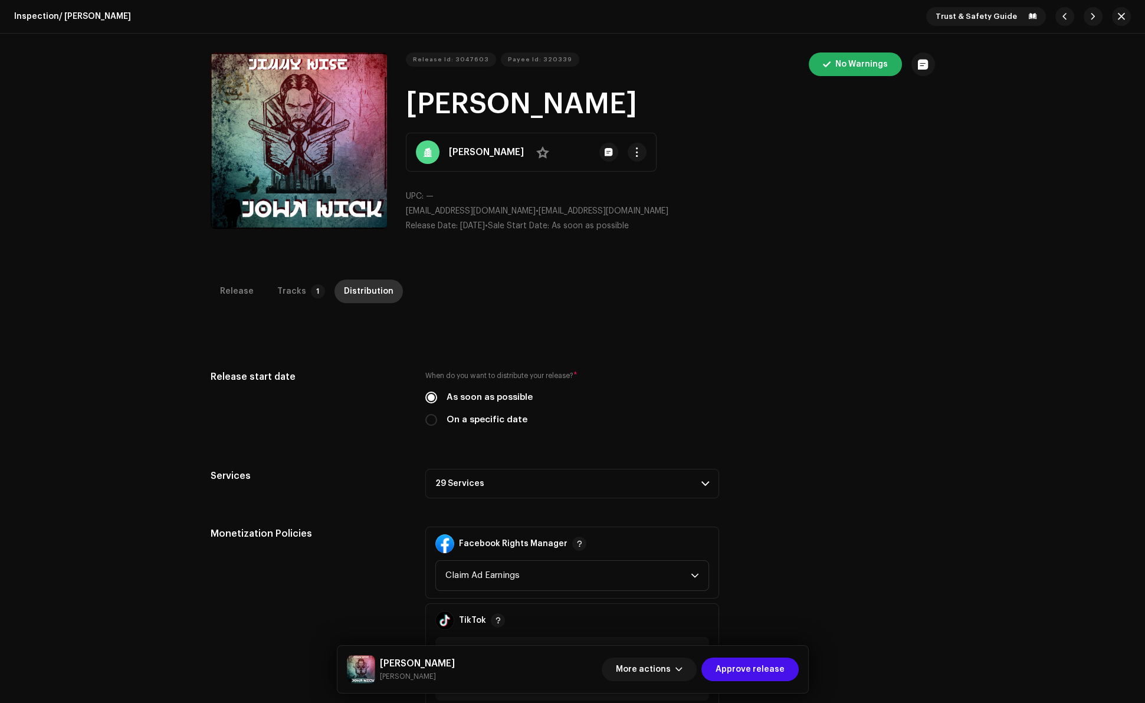
scroll to position [279, 0]
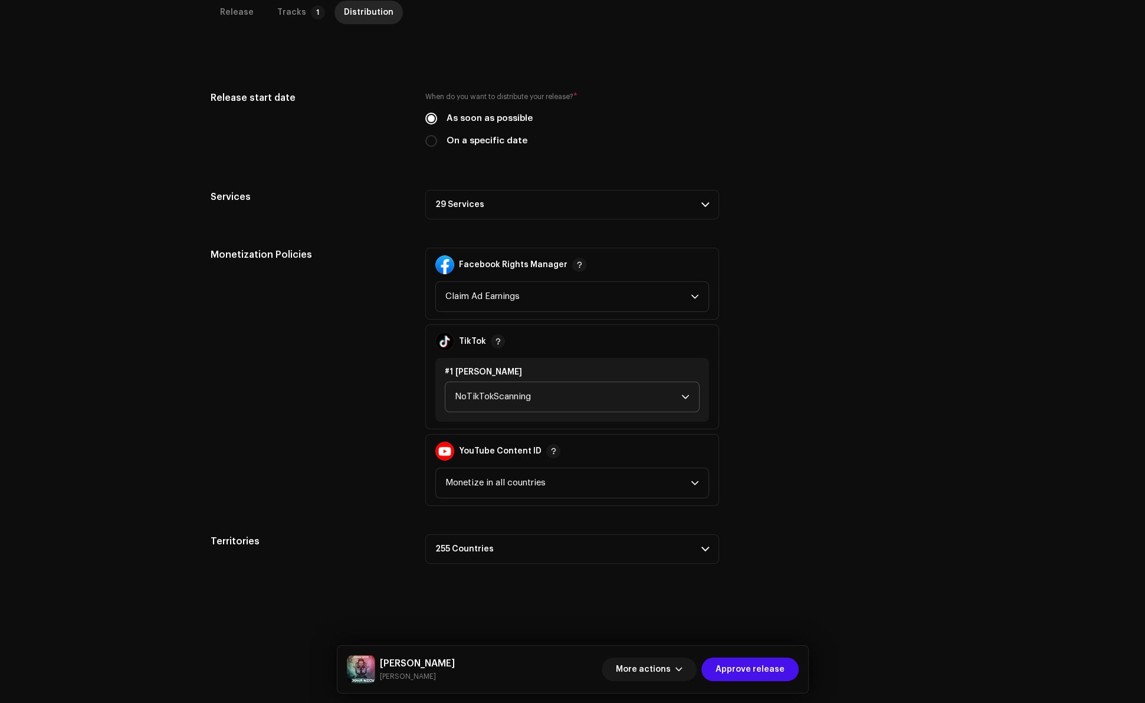
click at [495, 405] on span "NoTikTokScanning" at bounding box center [568, 396] width 226 height 29
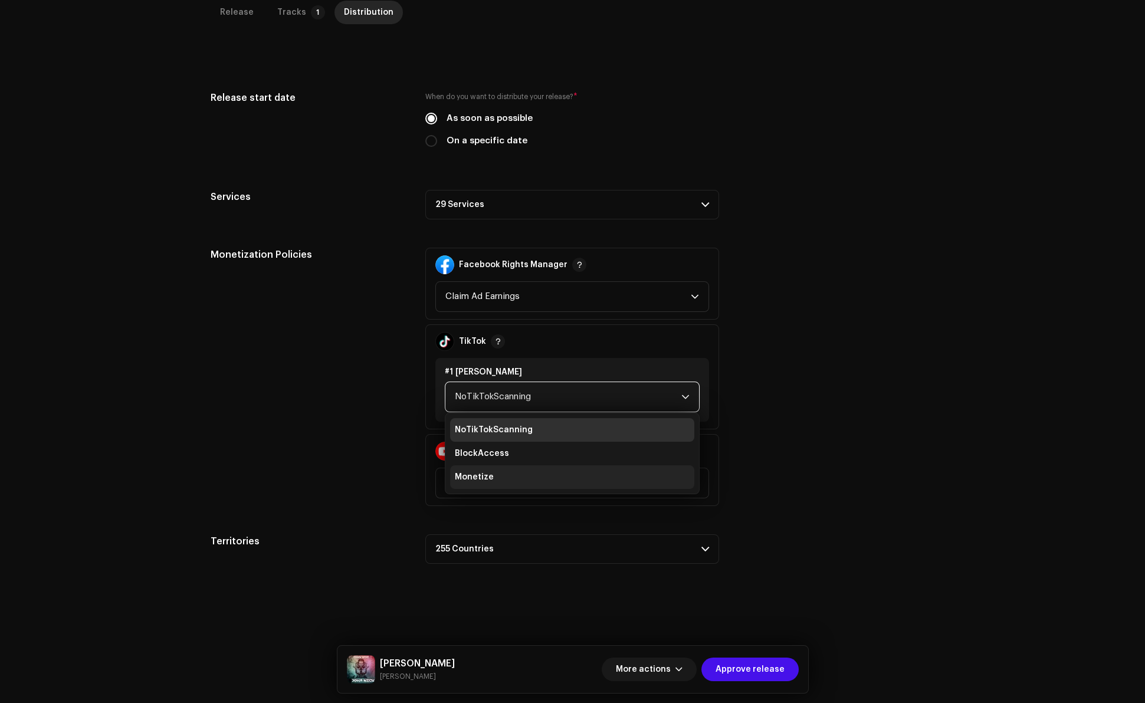
click at [490, 474] on li "Monetize" at bounding box center [572, 477] width 244 height 24
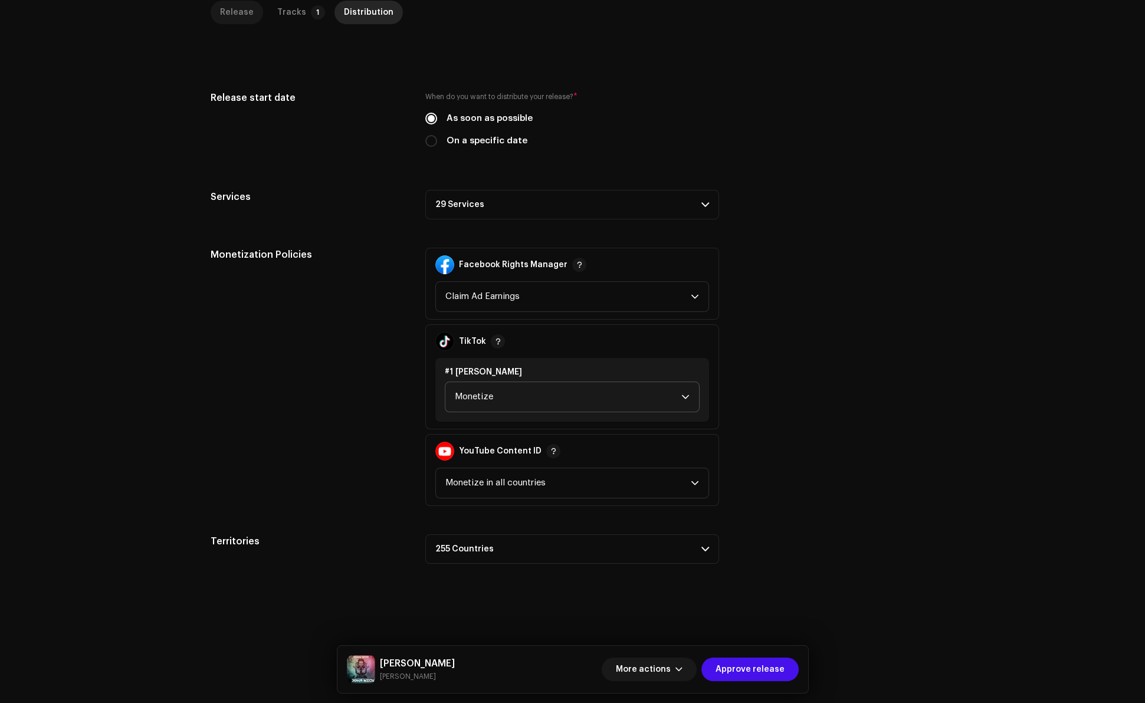
click at [228, 9] on div "Release" at bounding box center [237, 13] width 34 height 24
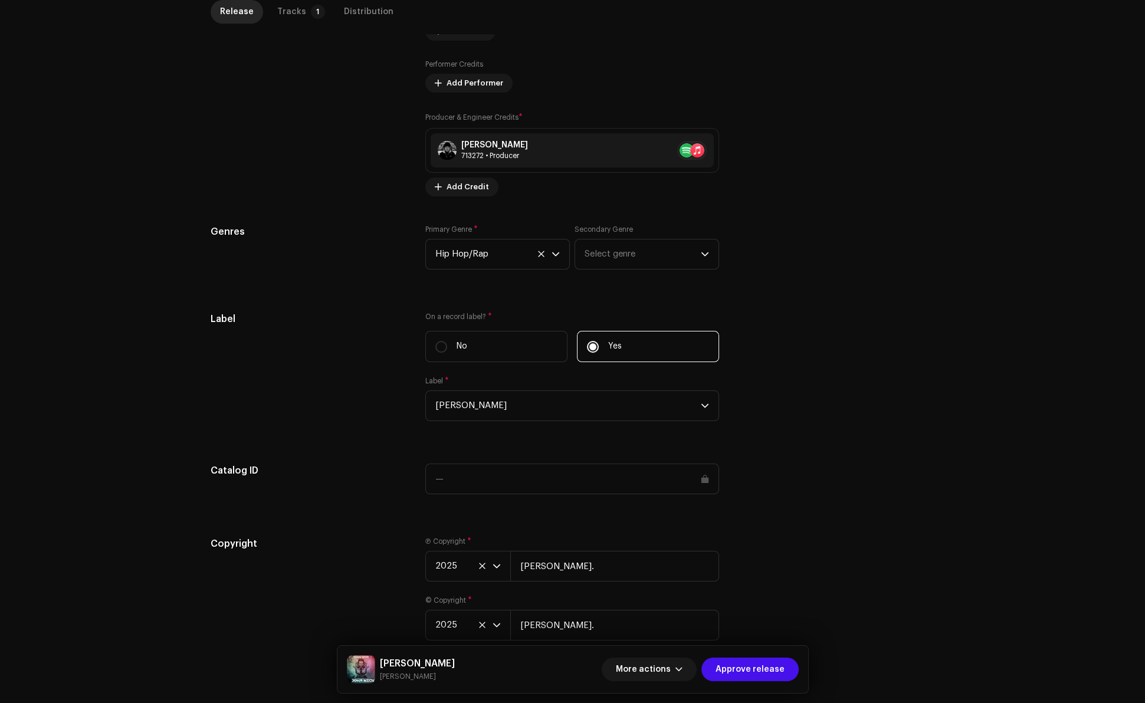
scroll to position [876, 0]
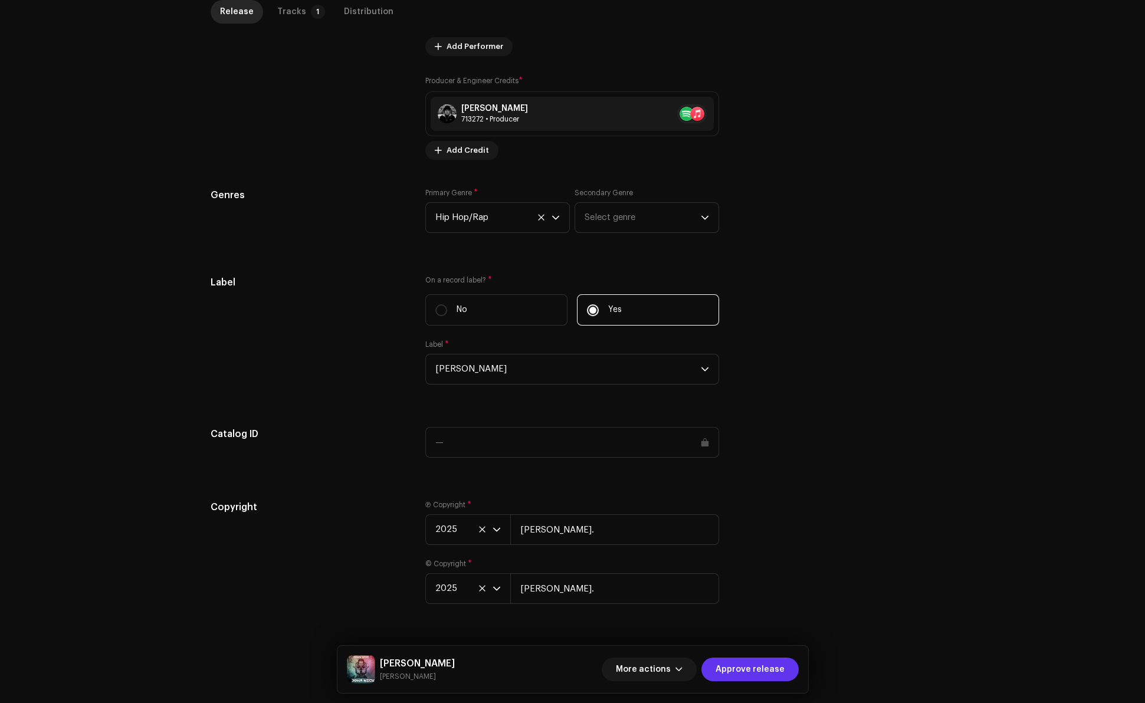
click at [743, 669] on span "Approve release" at bounding box center [749, 670] width 69 height 24
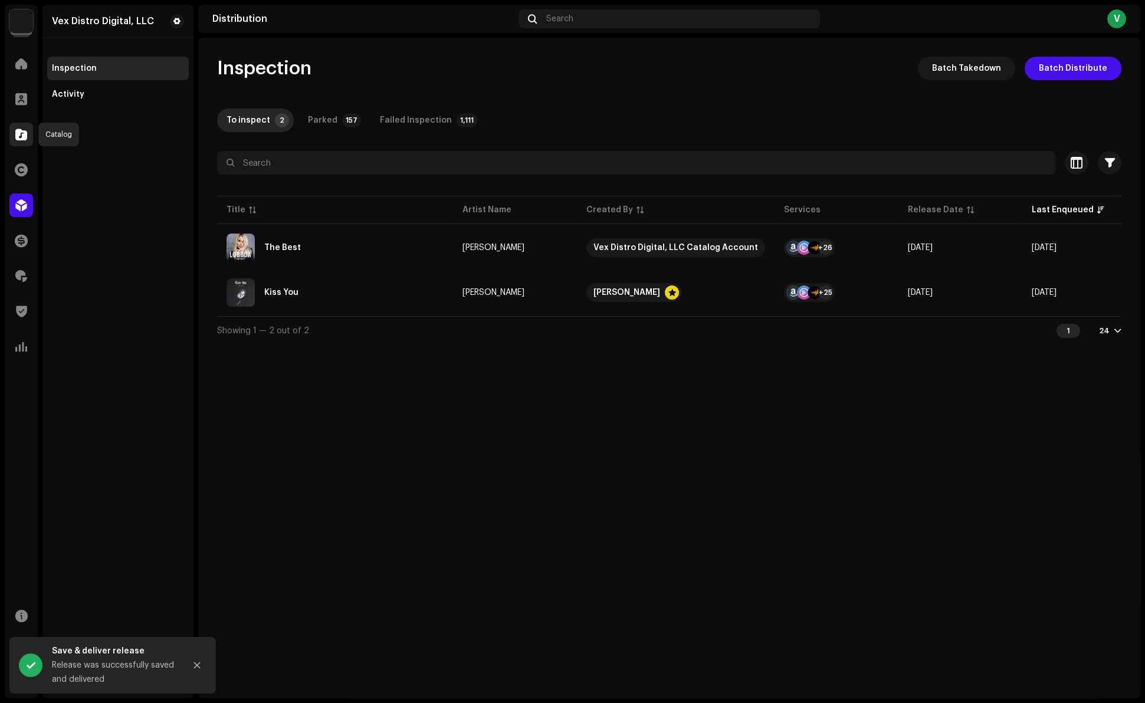
click at [19, 133] on span at bounding box center [21, 134] width 12 height 9
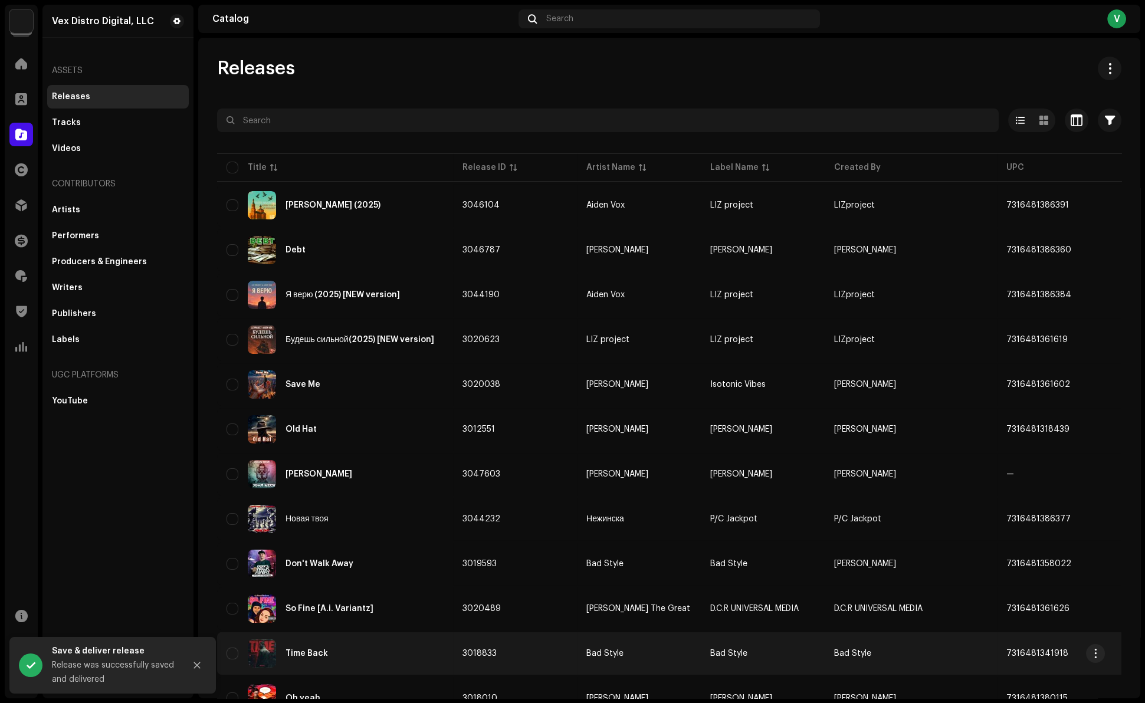
click at [316, 649] on div "Time Back" at bounding box center [306, 653] width 42 height 8
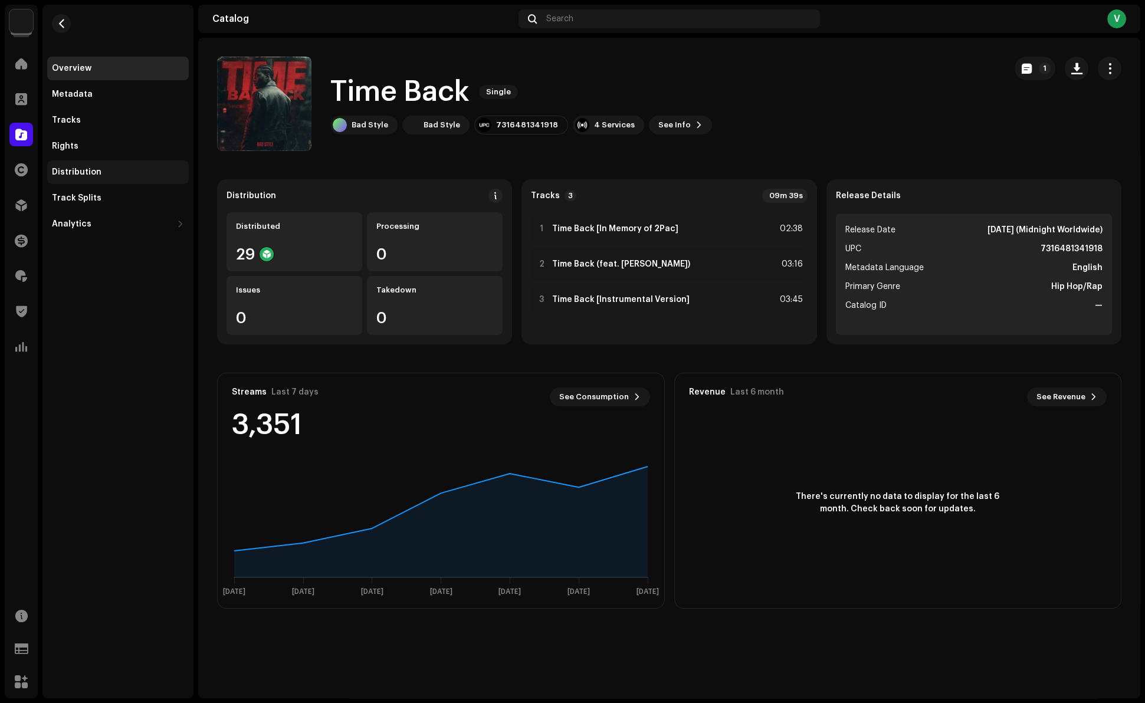
click at [87, 170] on div "Distribution" at bounding box center [77, 171] width 50 height 9
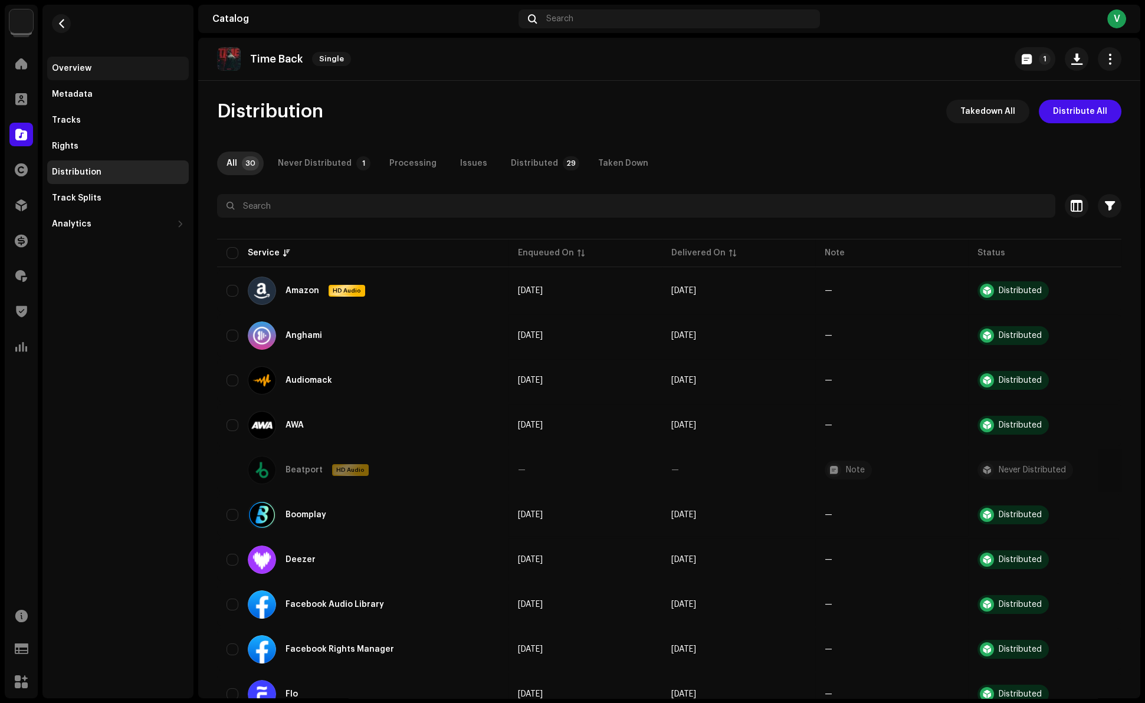
click at [69, 71] on div "Overview" at bounding box center [72, 68] width 40 height 9
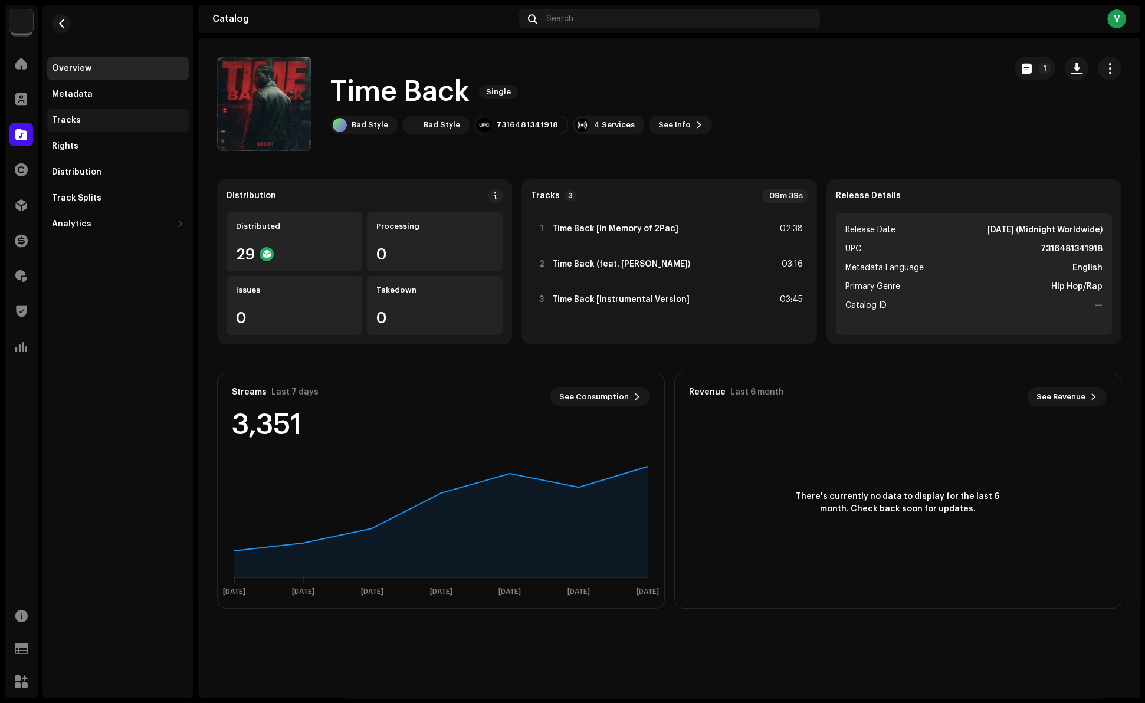
click at [54, 121] on div "Tracks" at bounding box center [66, 120] width 29 height 9
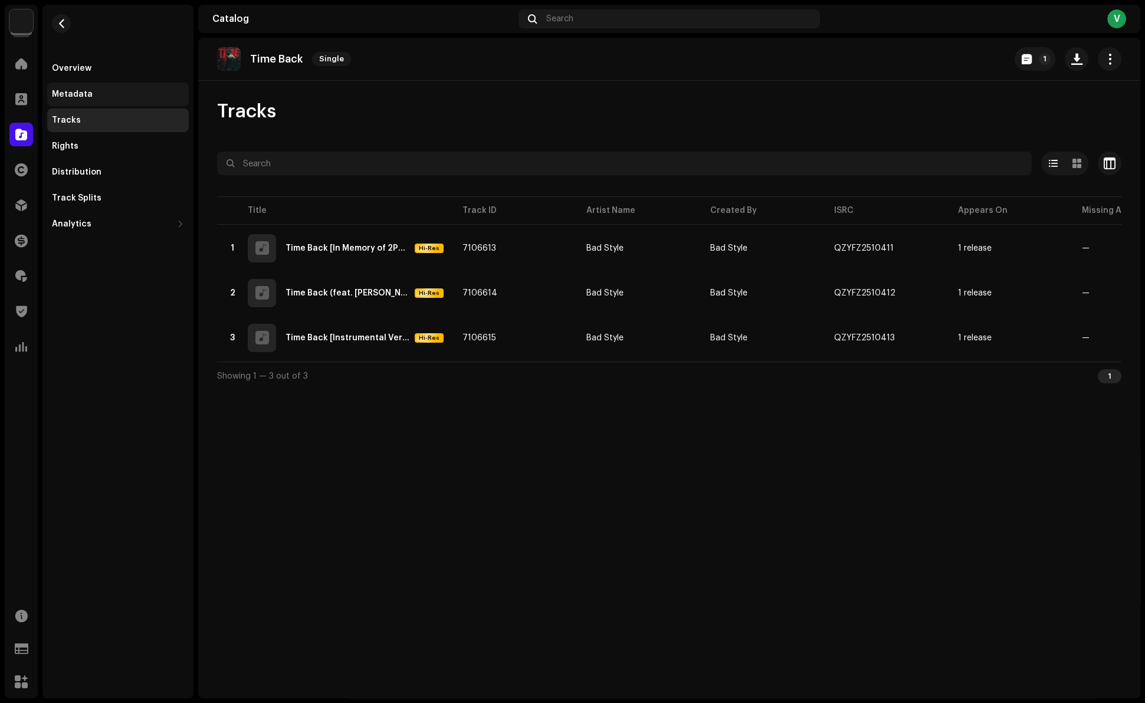
click at [78, 93] on div "Metadata" at bounding box center [72, 94] width 41 height 9
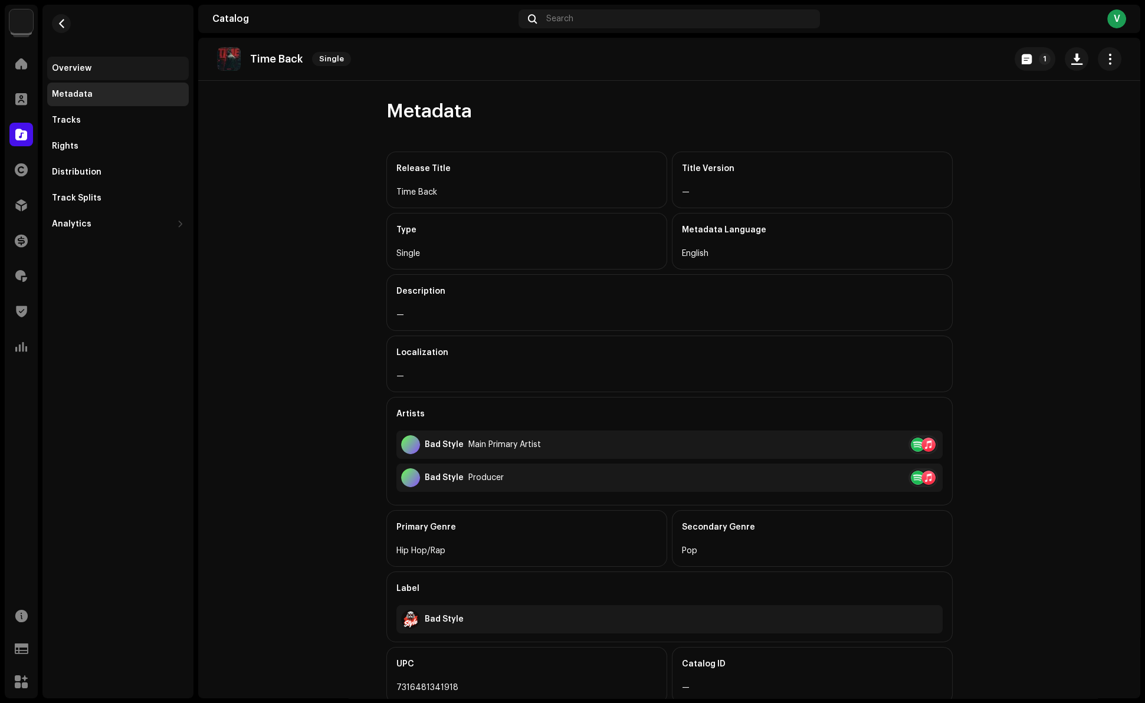
click at [70, 68] on div "Overview" at bounding box center [72, 68] width 40 height 9
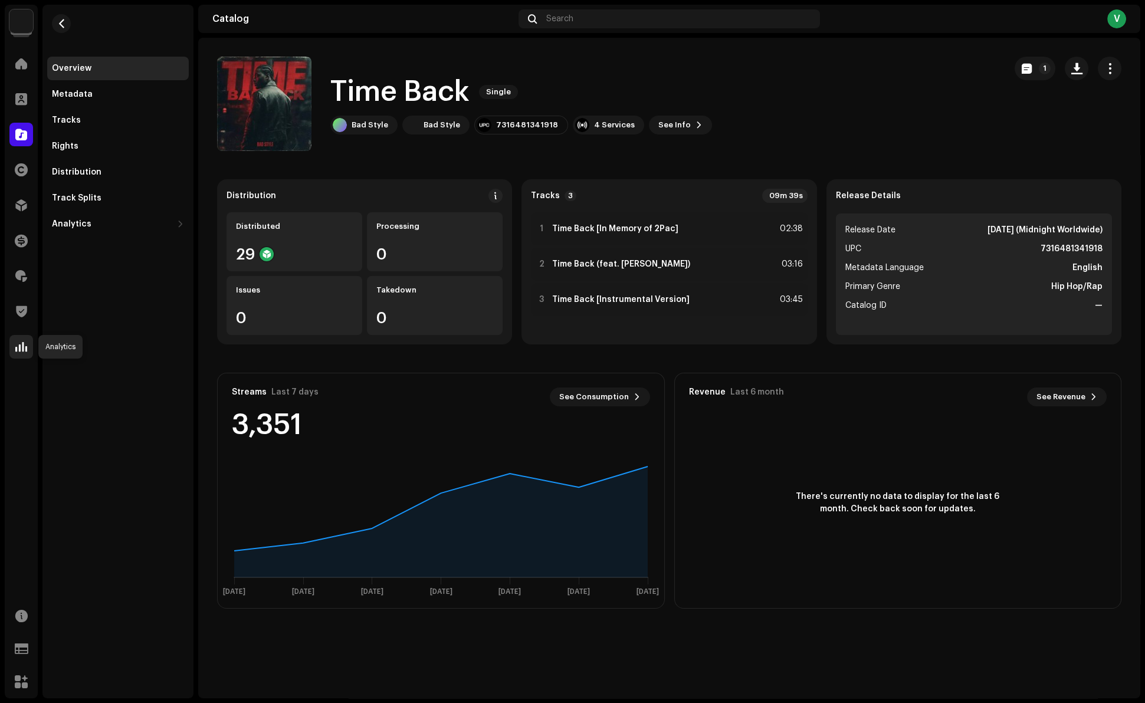
click at [19, 350] on span at bounding box center [21, 346] width 12 height 9
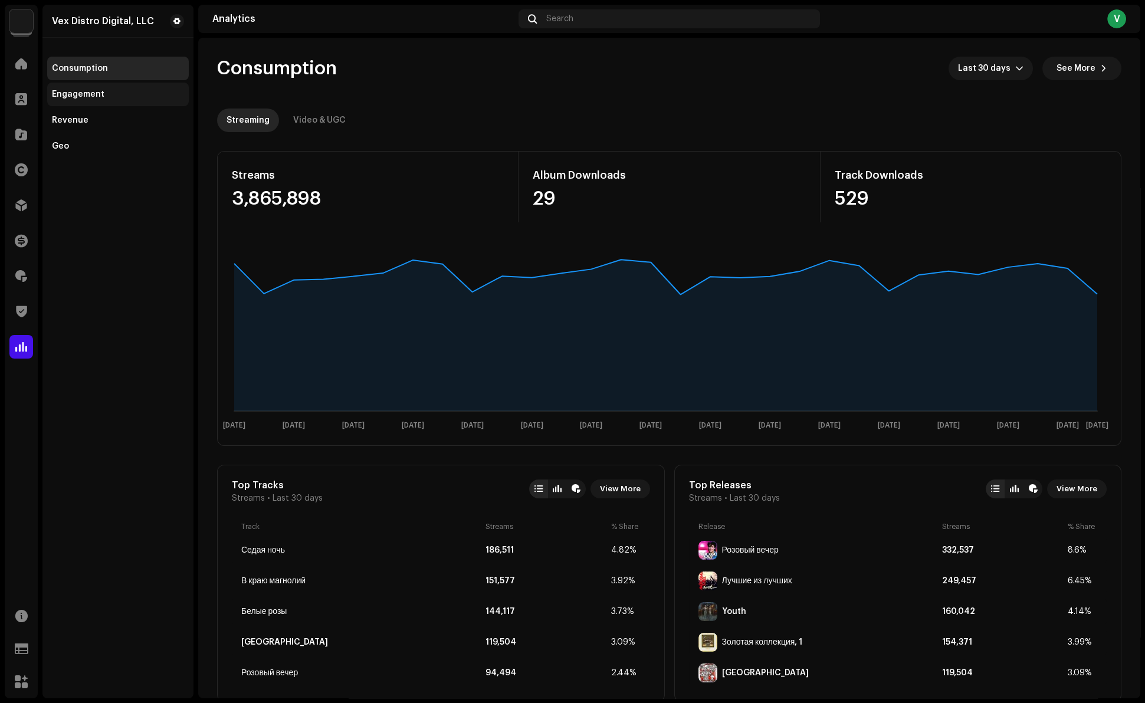
click at [77, 98] on div "Engagement" at bounding box center [78, 94] width 52 height 9
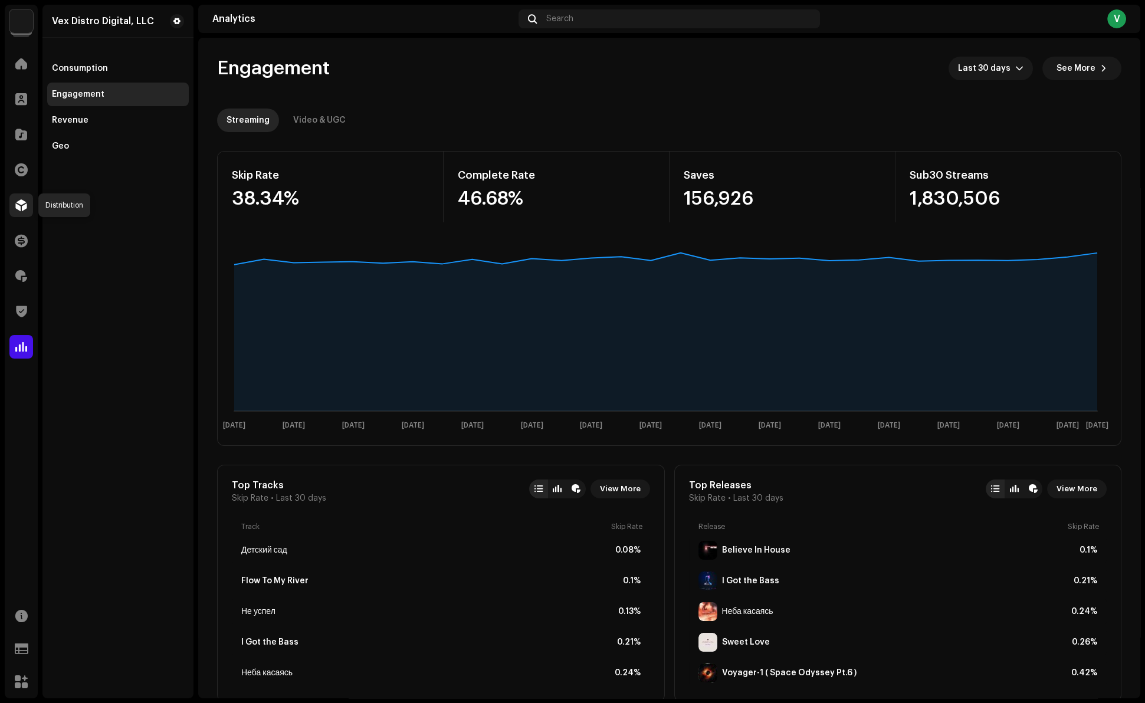
click at [21, 205] on span at bounding box center [21, 205] width 12 height 9
